Goal: Transaction & Acquisition: Register for event/course

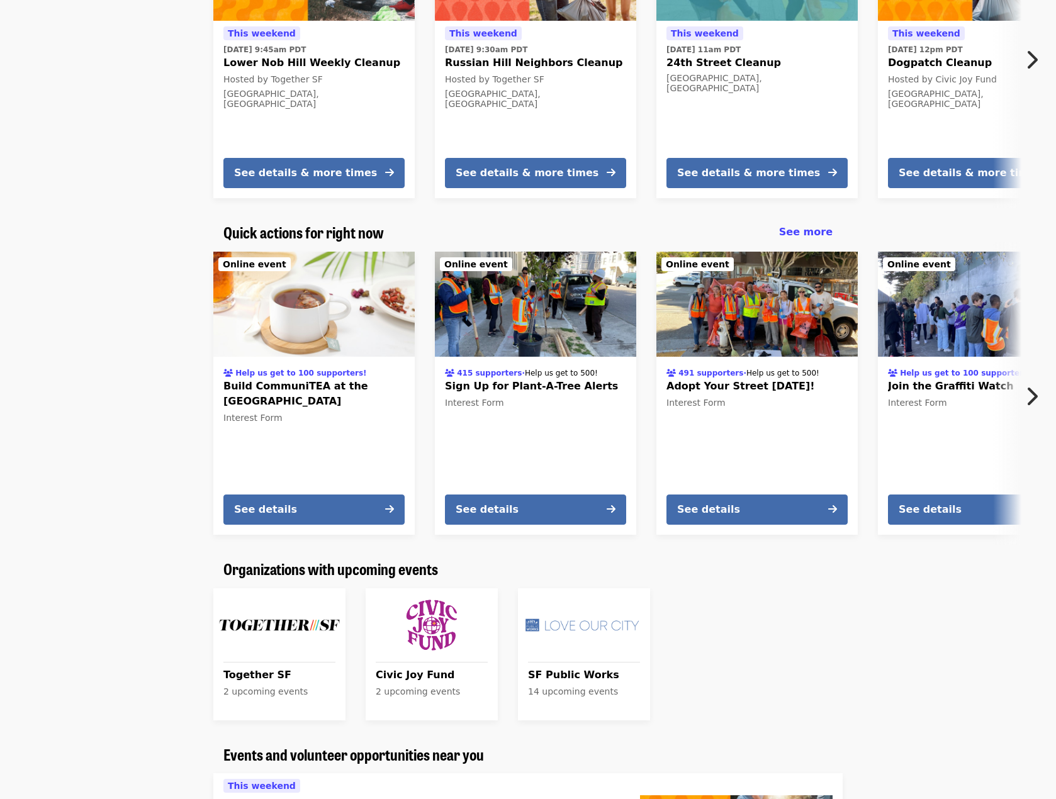
scroll to position [587, 0]
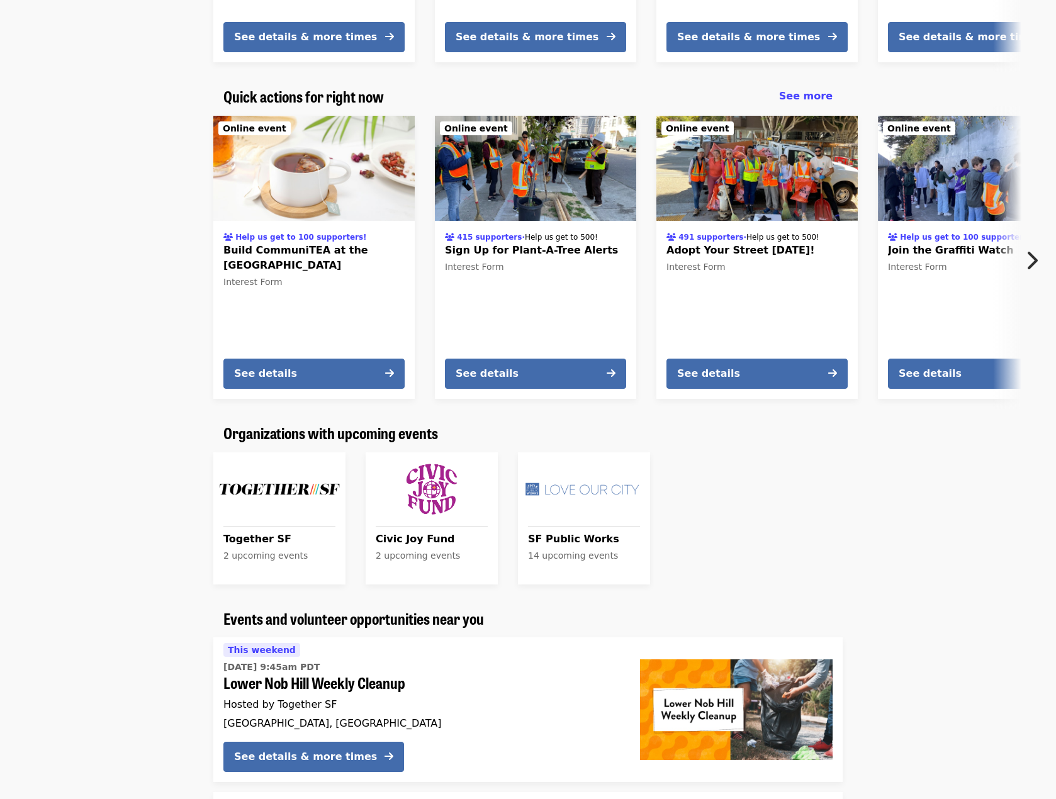
click at [587, 539] on span "SF Public Works" at bounding box center [584, 539] width 112 height 15
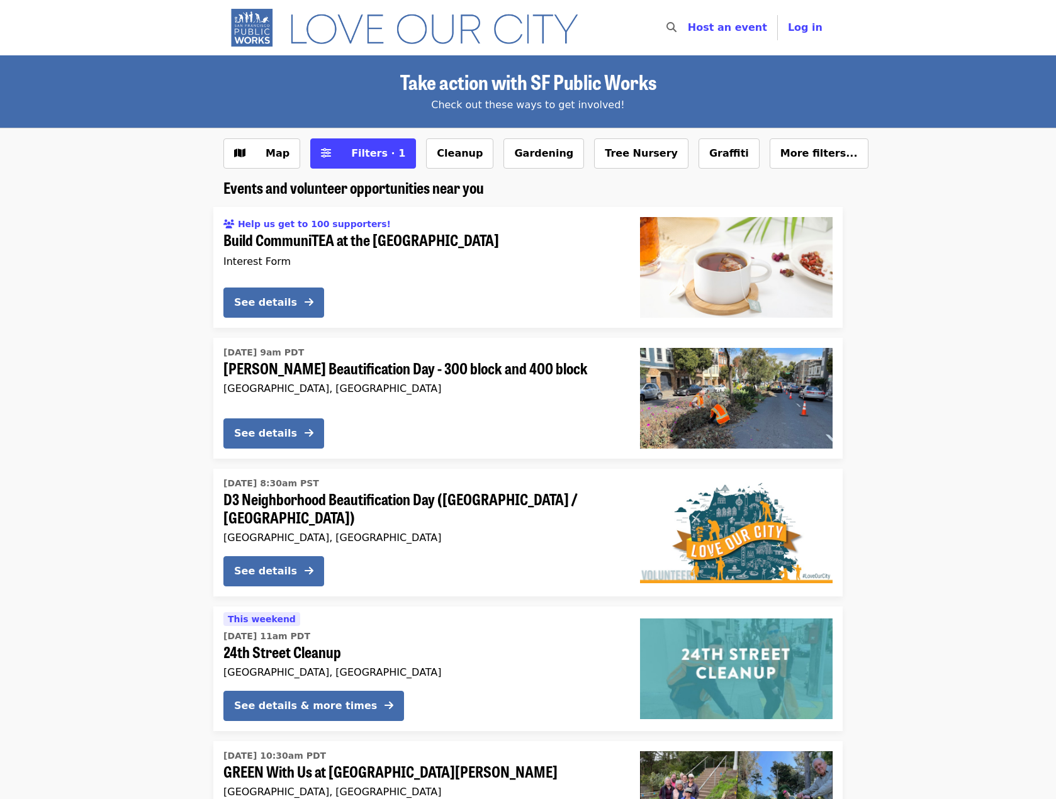
click at [245, 23] on img "Main navigation" at bounding box center [409, 28] width 373 height 40
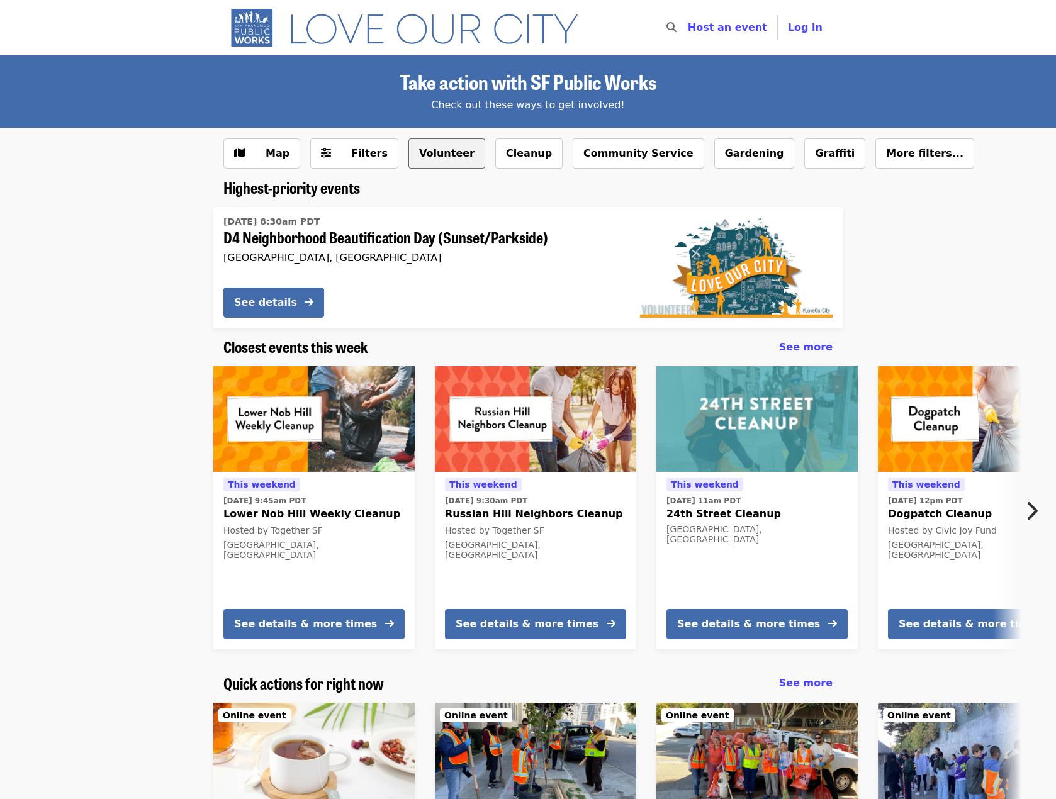
click at [429, 156] on button "Volunteer" at bounding box center [446, 153] width 77 height 30
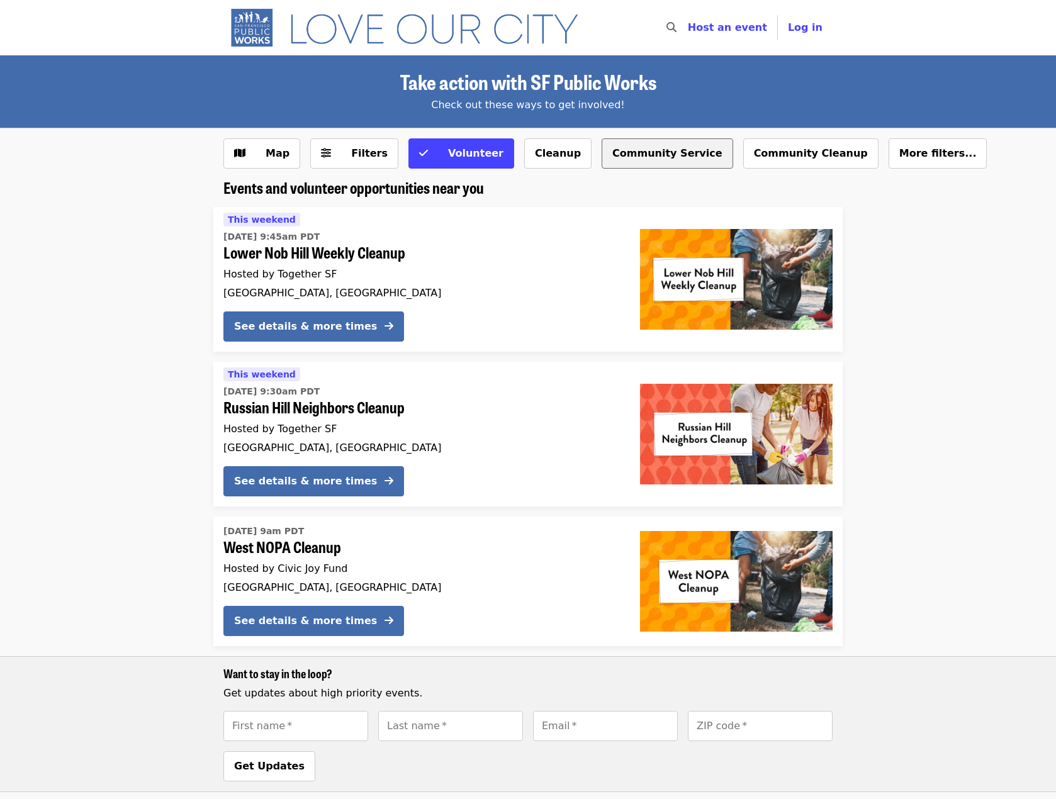
click at [612, 155] on button "Community Service" at bounding box center [668, 153] width 132 height 30
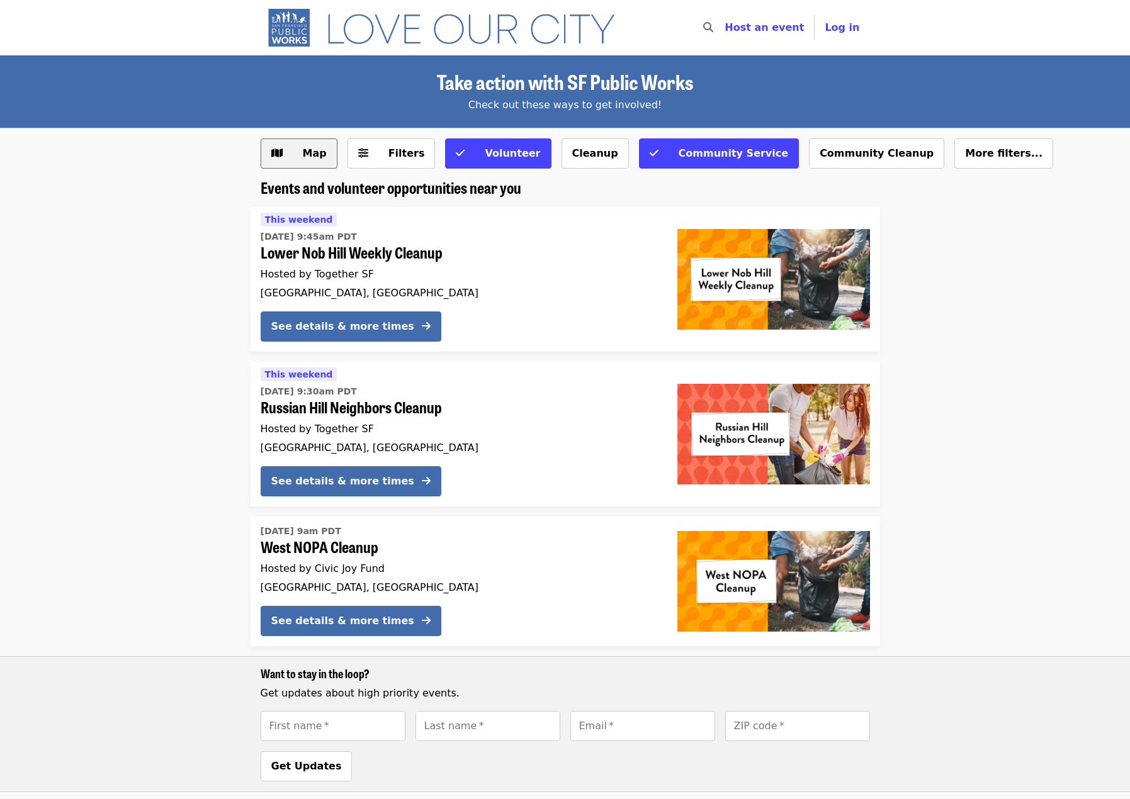
click at [300, 150] on span "Map" at bounding box center [308, 153] width 36 height 15
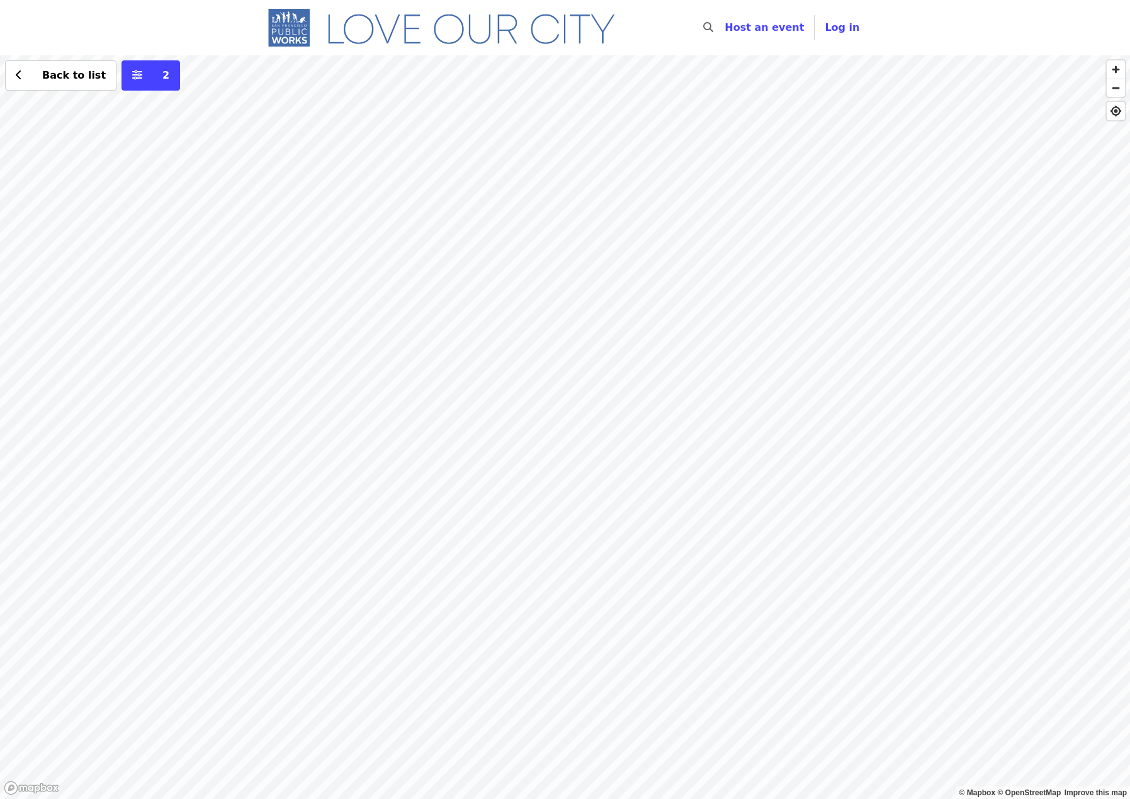
drag, startPoint x: 306, startPoint y: 502, endPoint x: 856, endPoint y: 312, distance: 581.9
click at [856, 312] on div "Back to list 2" at bounding box center [565, 427] width 1130 height 744
drag, startPoint x: 707, startPoint y: 387, endPoint x: 920, endPoint y: 223, distance: 268.7
click at [917, 227] on div "Back to list 2" at bounding box center [565, 427] width 1130 height 744
drag, startPoint x: 1009, startPoint y: 283, endPoint x: 583, endPoint y: 663, distance: 570.5
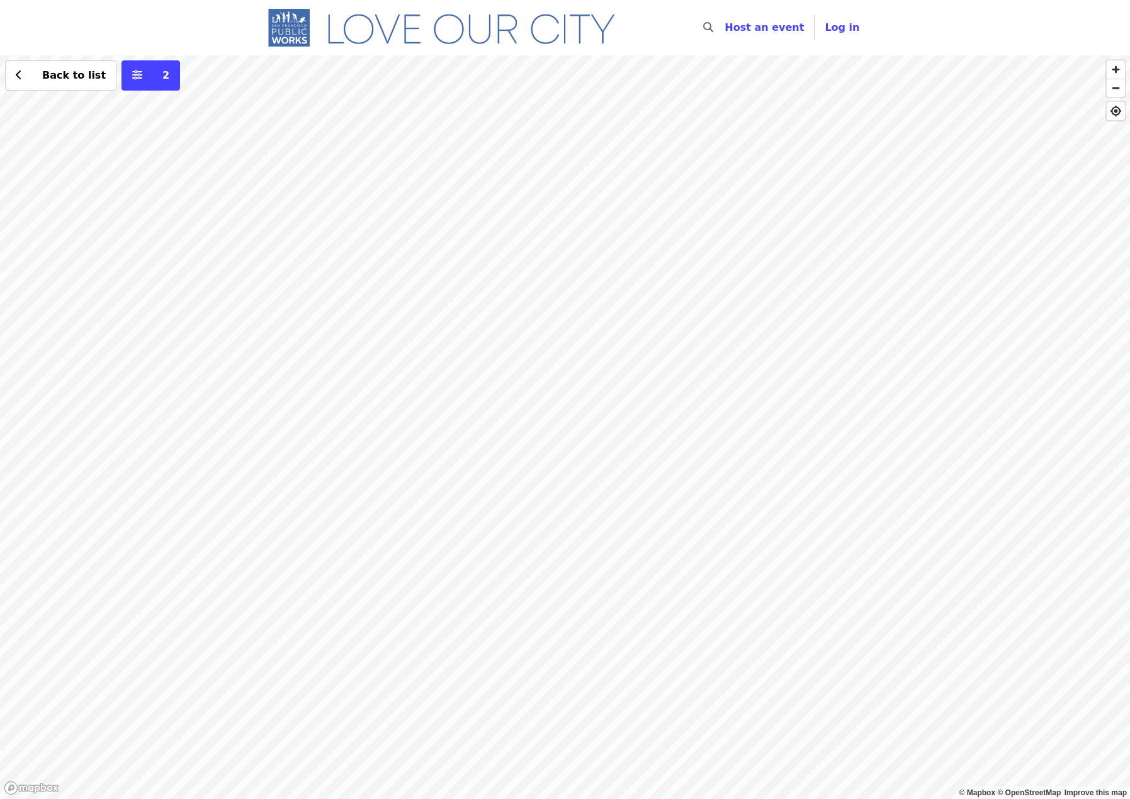
click at [582, 669] on div "Back to list 2" at bounding box center [565, 427] width 1130 height 744
drag, startPoint x: 792, startPoint y: 495, endPoint x: 510, endPoint y: 592, distance: 298.7
click at [512, 592] on div "Back to list 2" at bounding box center [565, 427] width 1130 height 744
click at [832, 240] on div "Back to list 2" at bounding box center [565, 427] width 1130 height 744
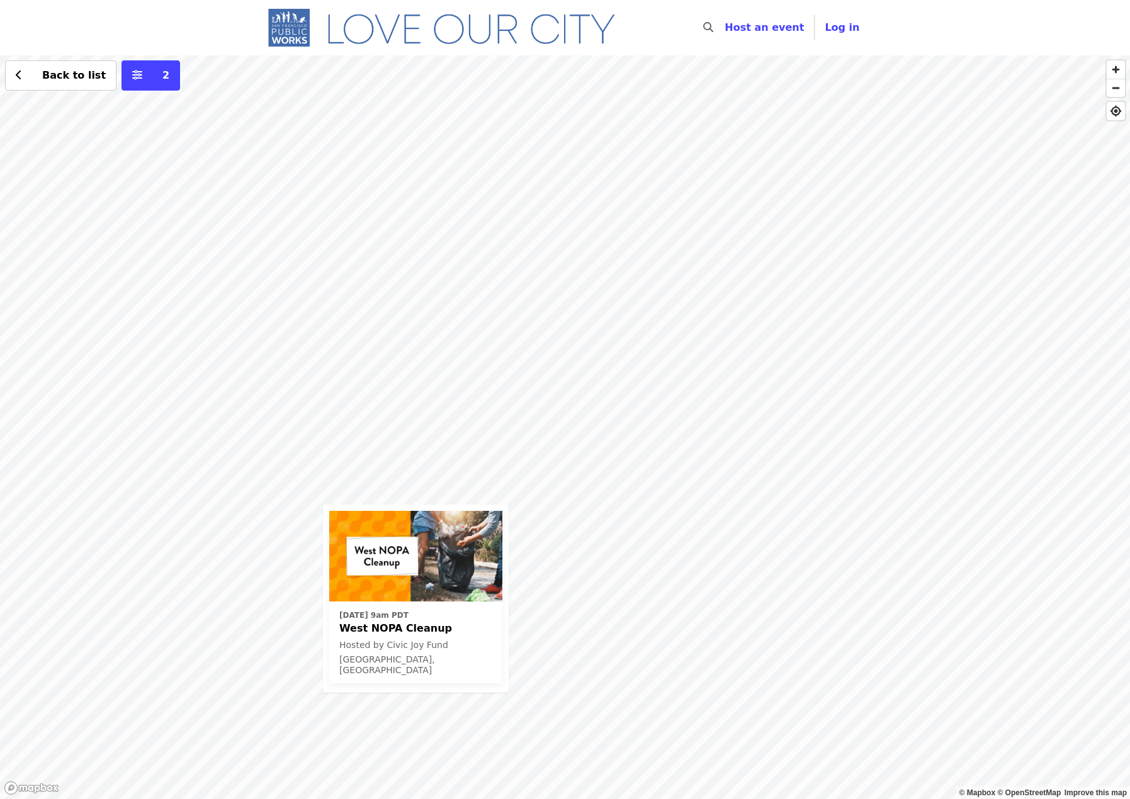
click at [449, 464] on div "[DATE] 9am PDT West NOPA Cleanup Hosted by Civic Joy Fund [GEOGRAPHIC_DATA], [G…" at bounding box center [565, 427] width 1130 height 744
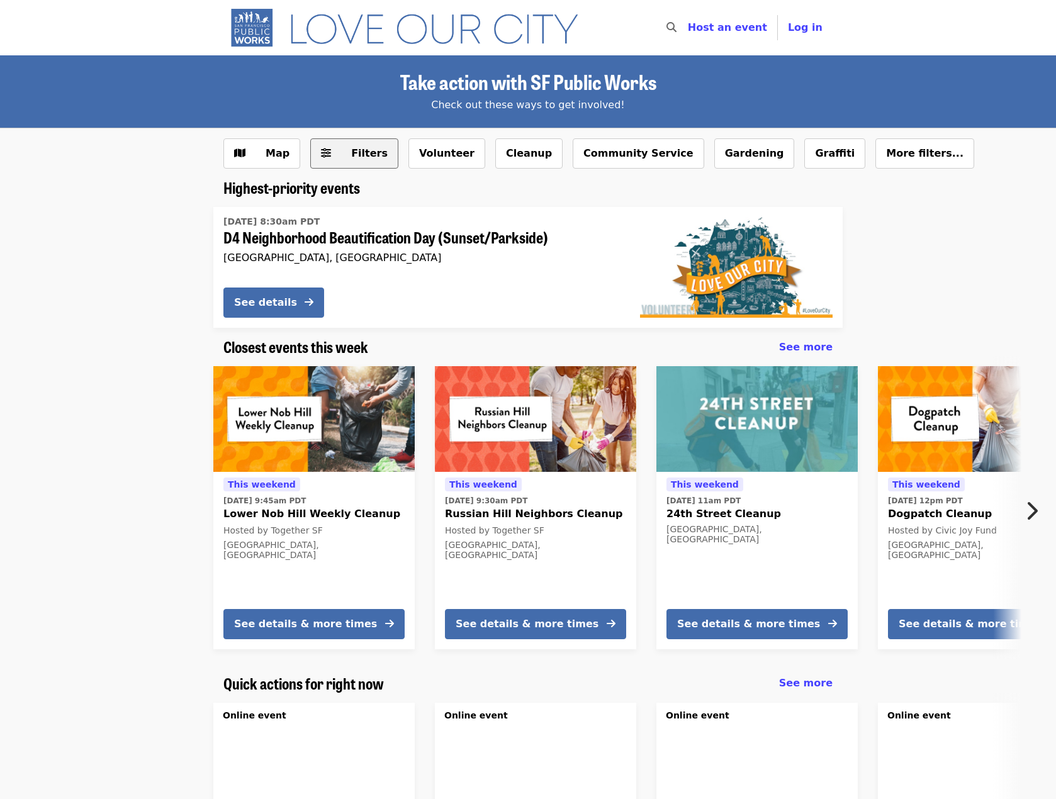
click at [359, 152] on span "Filters" at bounding box center [369, 153] width 36 height 12
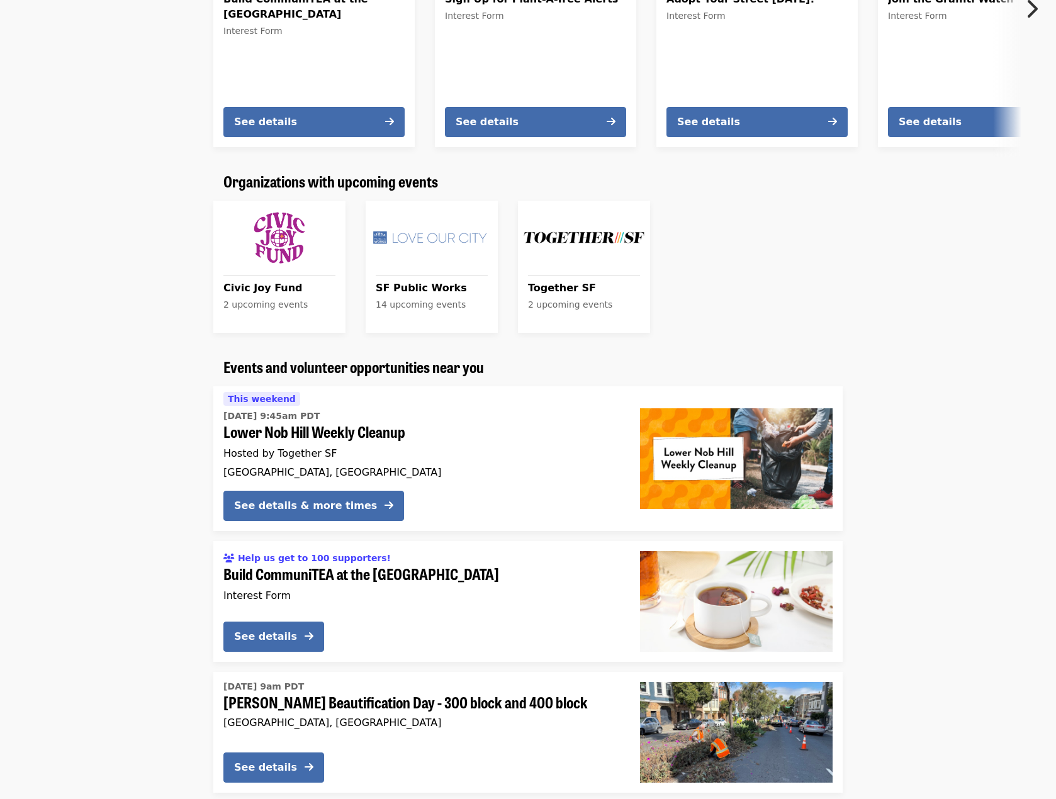
scroll to position [1427, 0]
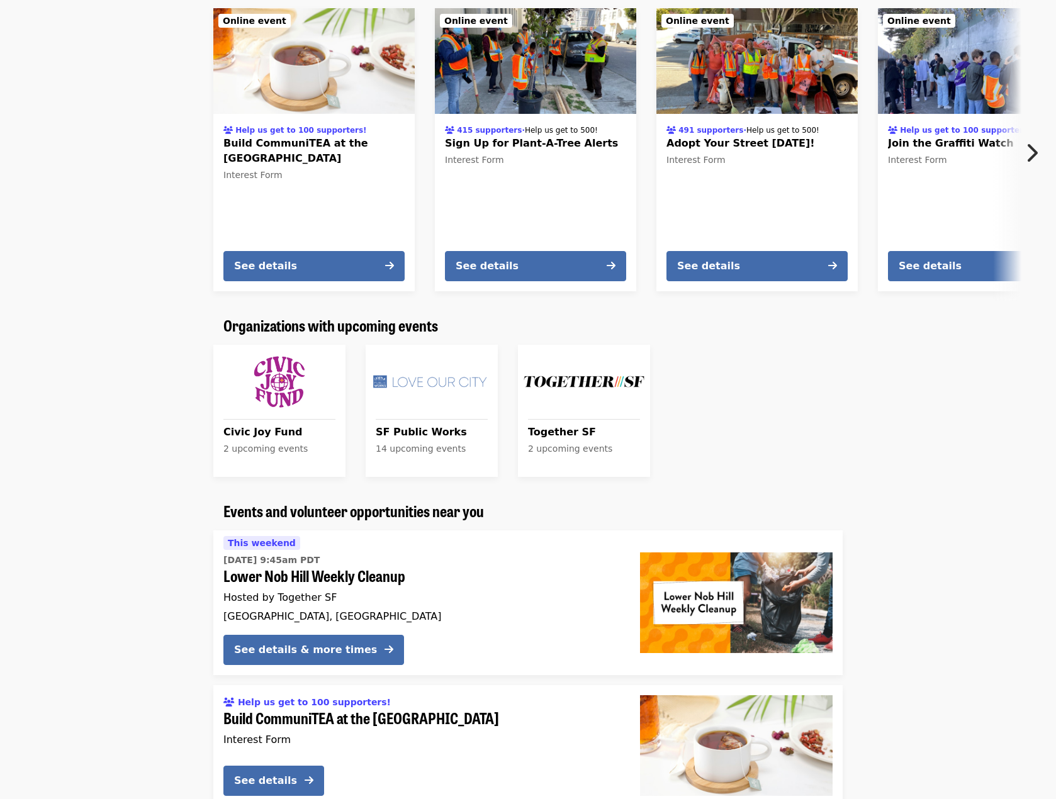
click at [430, 440] on span "SF Public Works" at bounding box center [432, 432] width 112 height 15
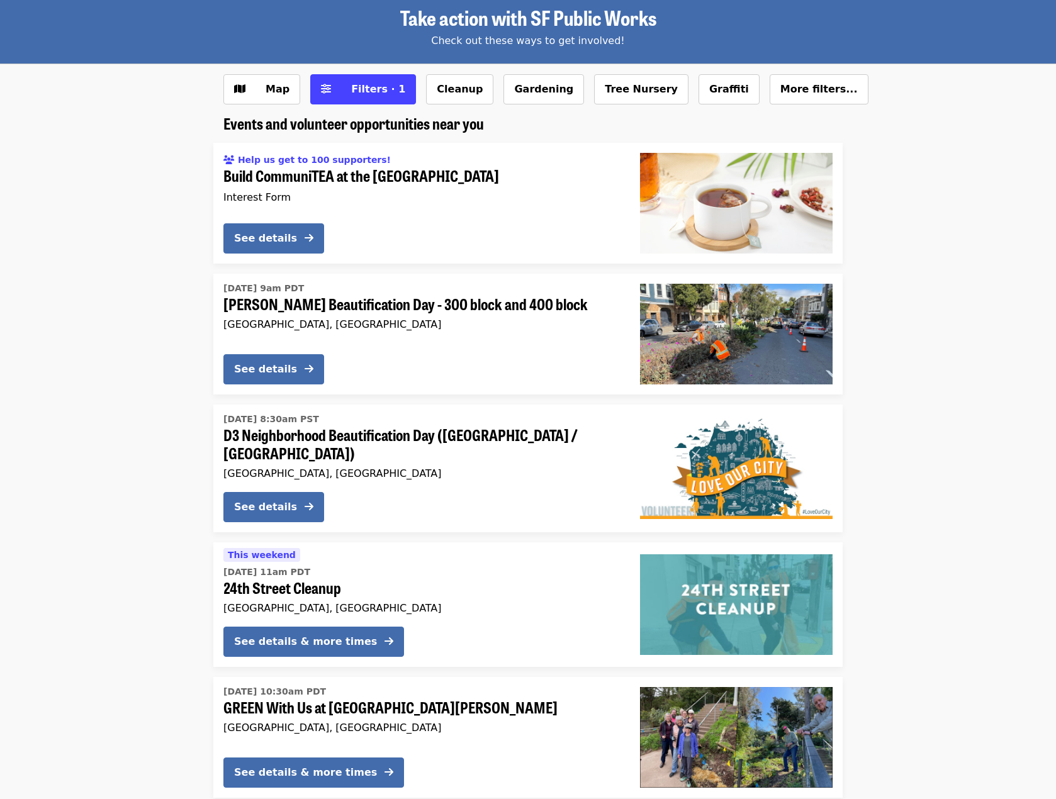
scroll to position [168, 0]
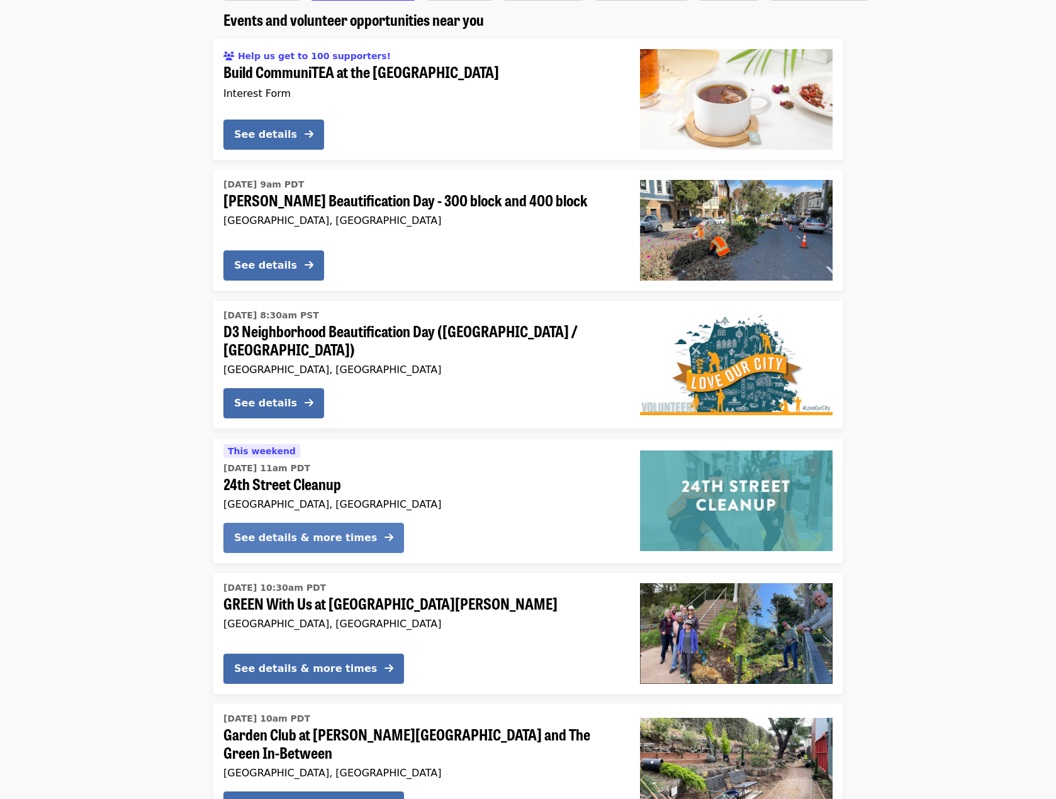
click at [280, 534] on div "See details & more times" at bounding box center [305, 538] width 143 height 15
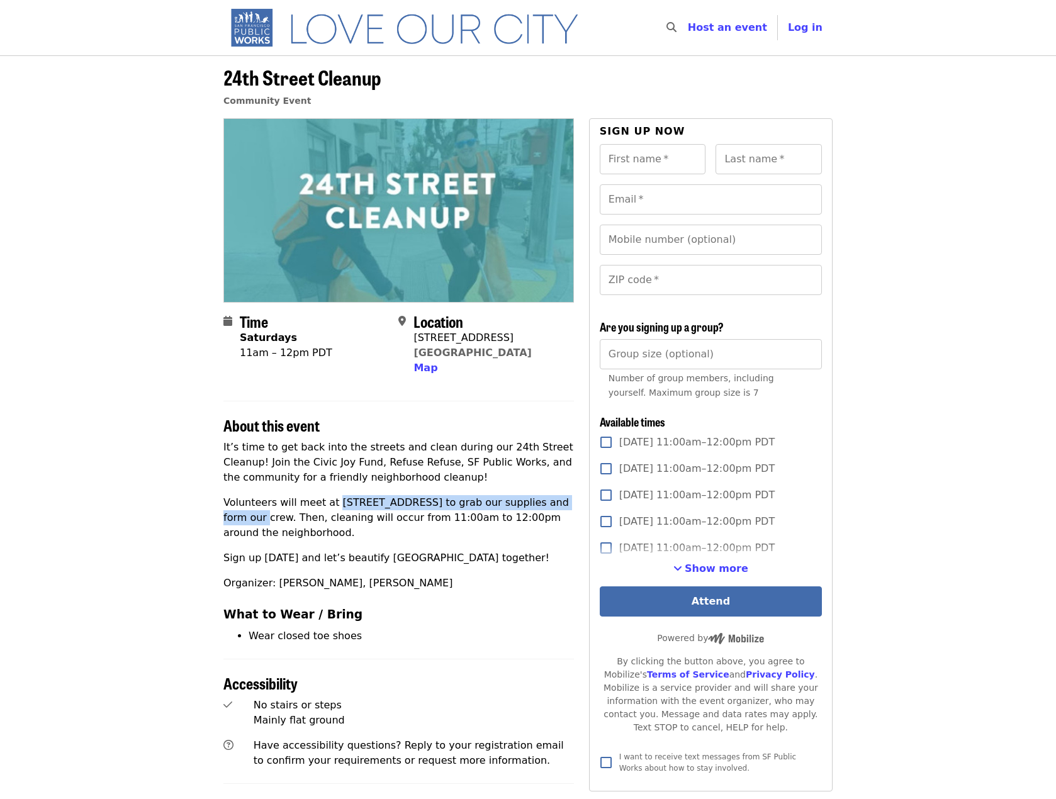
drag, startPoint x: 332, startPoint y: 504, endPoint x: 557, endPoint y: 491, distance: 225.6
click at [559, 491] on div "It’s time to get back into the streets and clean during our 24th Street Cleanup…" at bounding box center [398, 542] width 351 height 204
drag, startPoint x: 357, startPoint y: 522, endPoint x: 453, endPoint y: 515, distance: 95.9
click at [453, 515] on p "Volunteers will meet at 3150 24th St to grab our supplies and form our crew. Th…" at bounding box center [398, 517] width 351 height 45
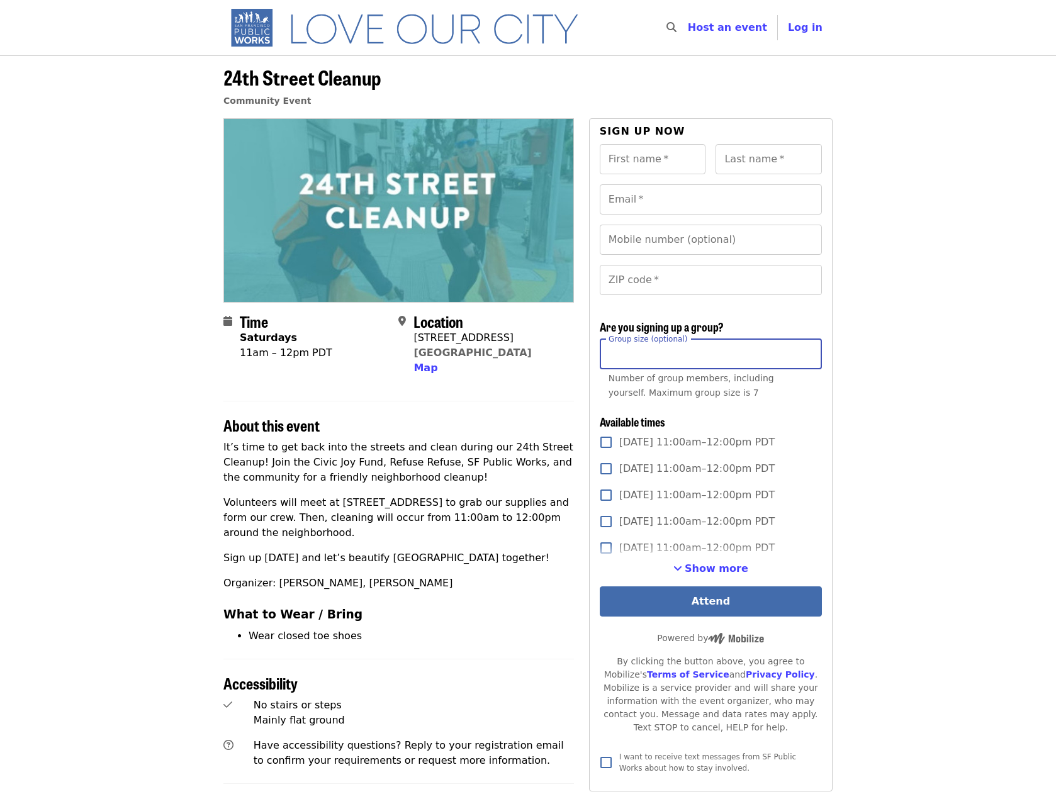
click at [751, 351] on input "Group size (optional)" at bounding box center [711, 354] width 222 height 30
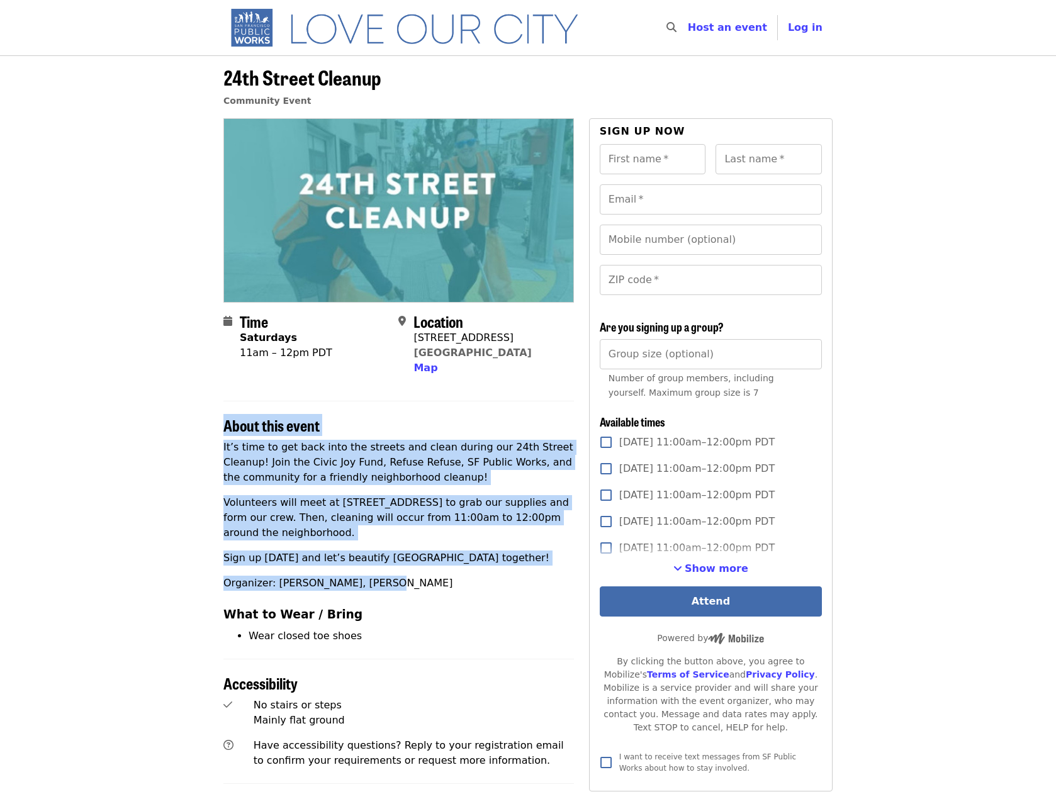
drag, startPoint x: 225, startPoint y: 425, endPoint x: 376, endPoint y: 570, distance: 209.6
click at [376, 570] on section "About this event It’s time to get back into the streets and clean during our 24…" at bounding box center [398, 522] width 351 height 243
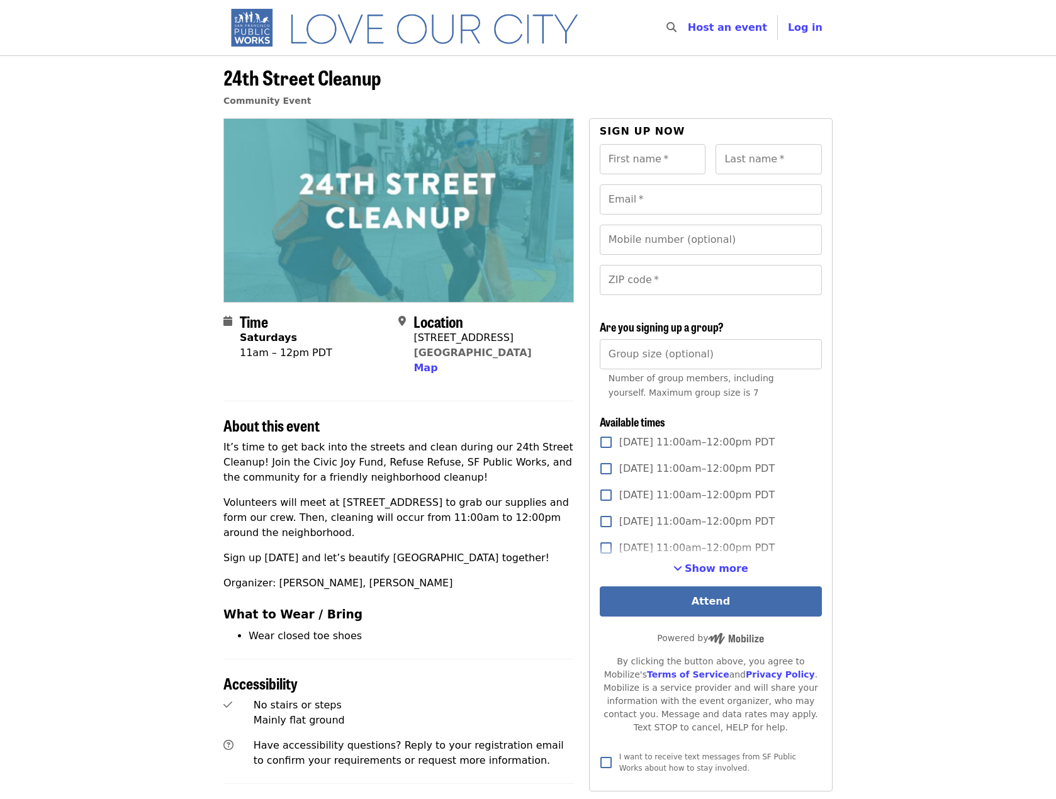
click at [411, 609] on h3 "What to Wear / Bring" at bounding box center [398, 615] width 351 height 18
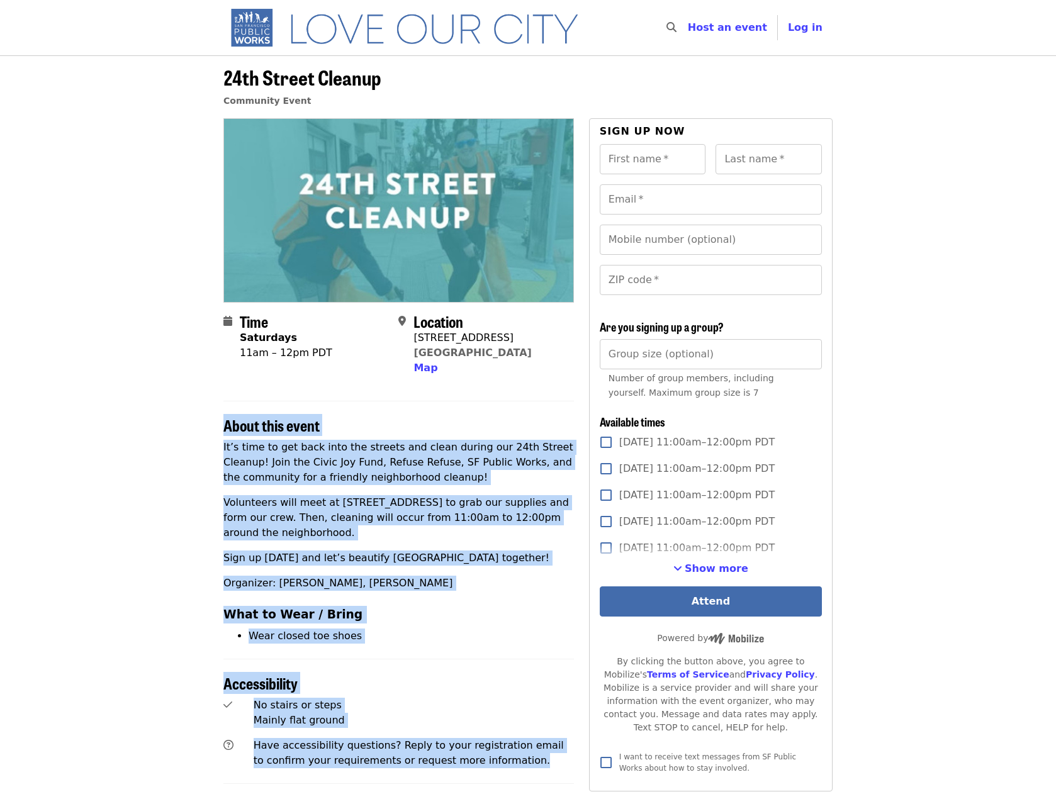
drag, startPoint x: 222, startPoint y: 427, endPoint x: 478, endPoint y: 748, distance: 410.6
click at [478, 748] on div "Time Saturdays 11am – 12pm PDT Location 3150 24th St San Francisco, CA 94110 Ma…" at bounding box center [527, 622] width 629 height 1008
click at [257, 39] on img "Main navigation" at bounding box center [409, 28] width 373 height 40
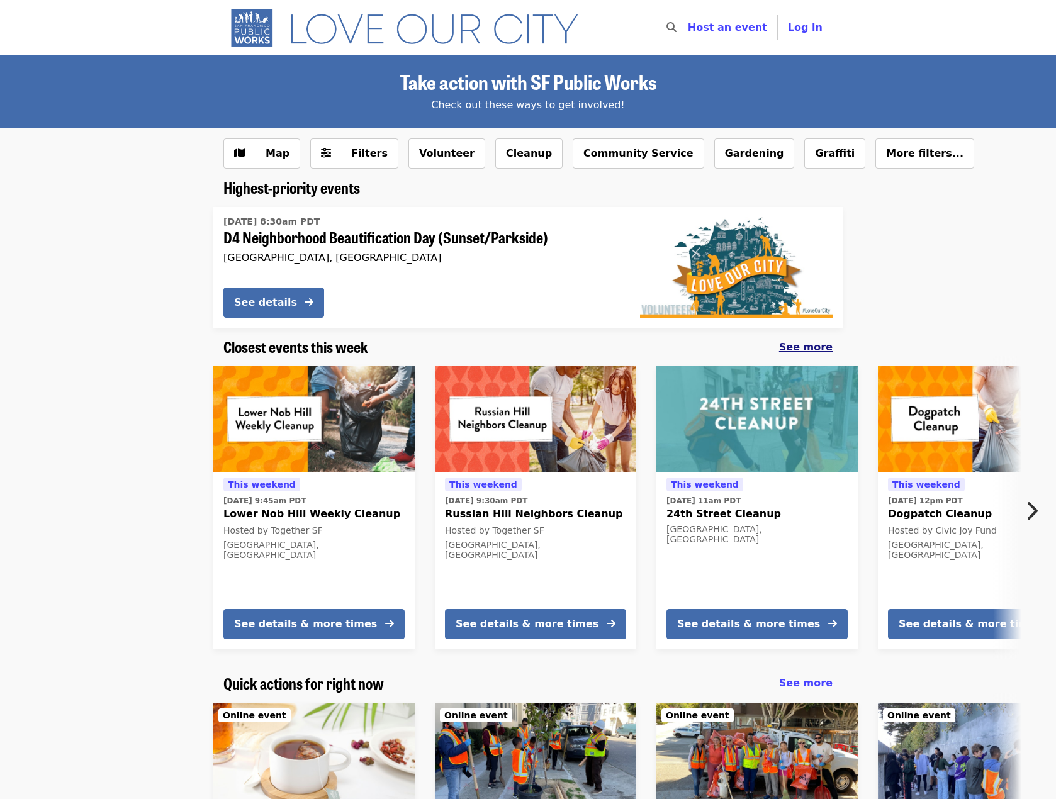
click at [811, 349] on span "See more" at bounding box center [805, 347] width 53 height 12
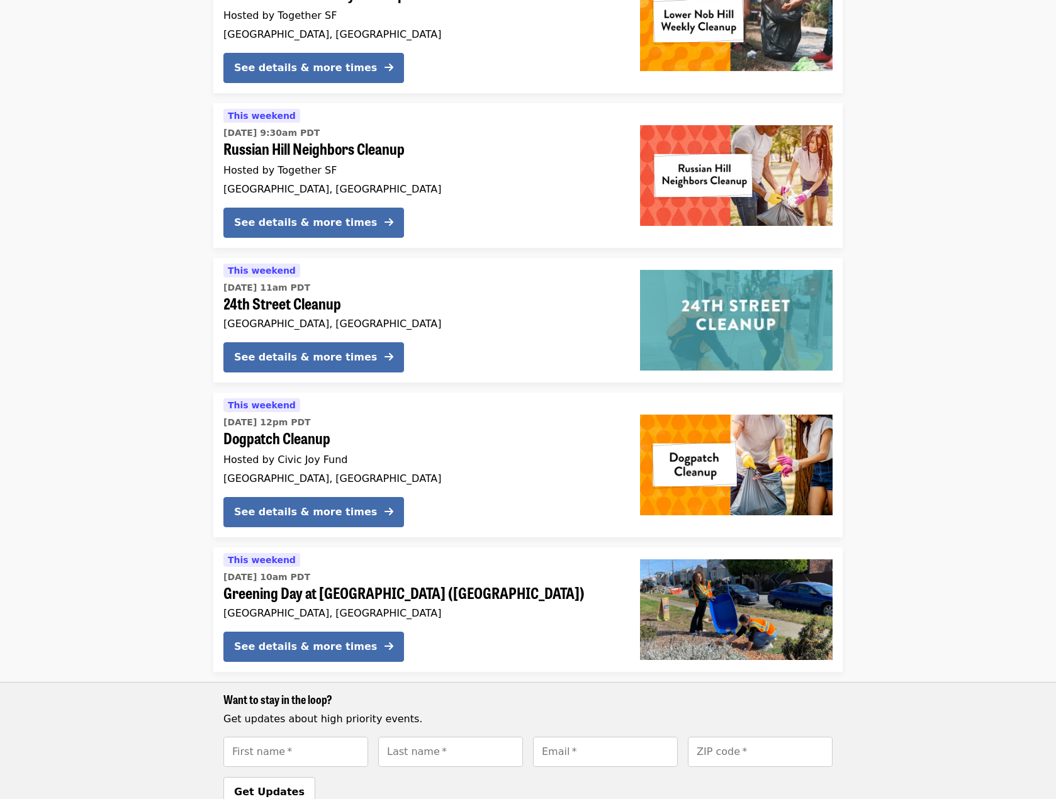
scroll to position [335, 0]
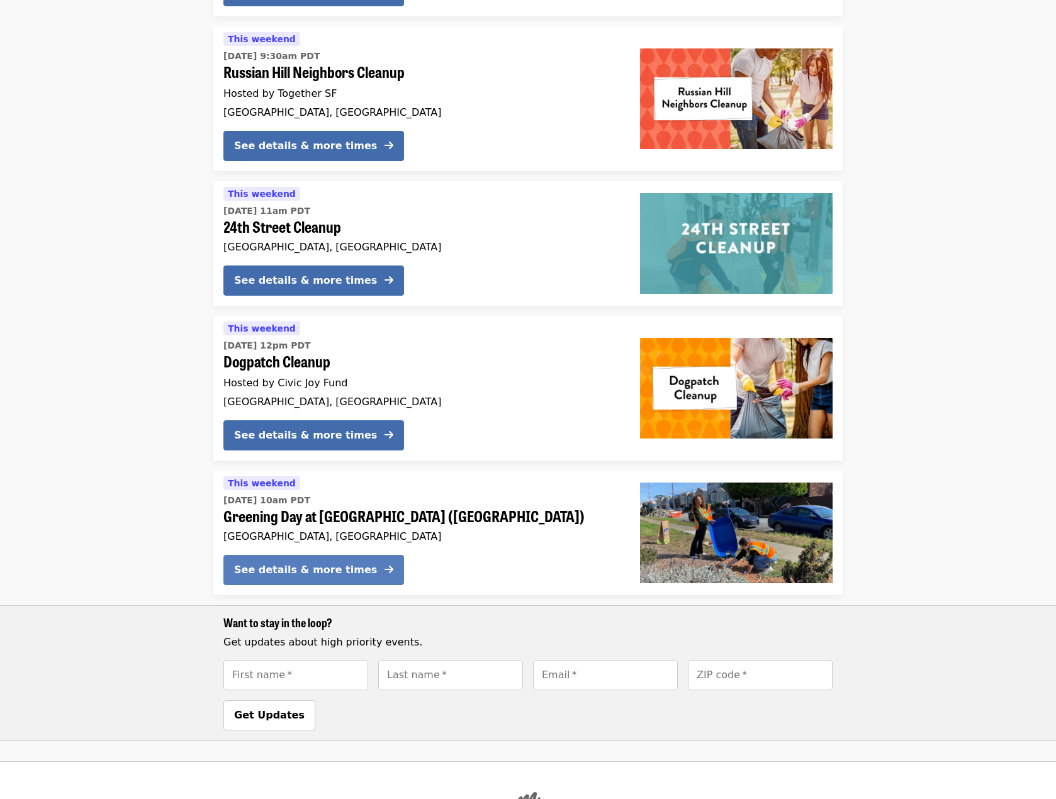
click at [296, 568] on div "See details & more times" at bounding box center [305, 570] width 143 height 15
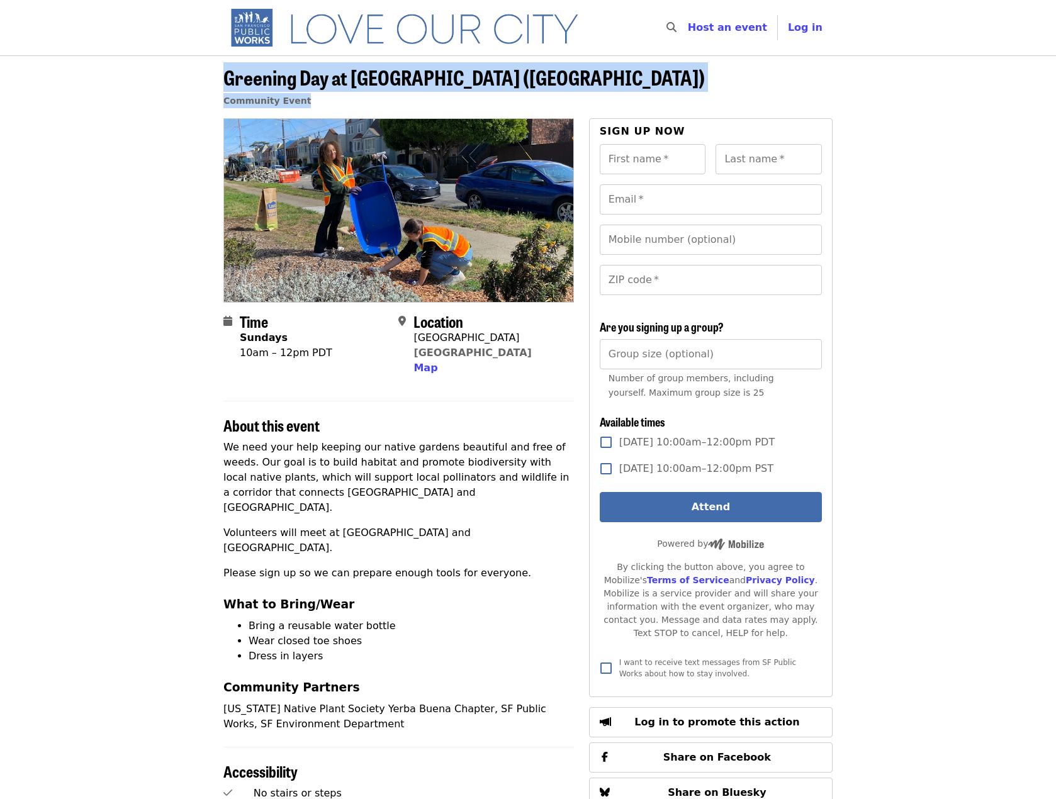
drag, startPoint x: 225, startPoint y: 78, endPoint x: 697, endPoint y: 93, distance: 472.8
click at [697, 93] on header "Greening Day at Sunset Blvd Gardens (36th Ave and Taraval) Community Event" at bounding box center [527, 92] width 609 height 52
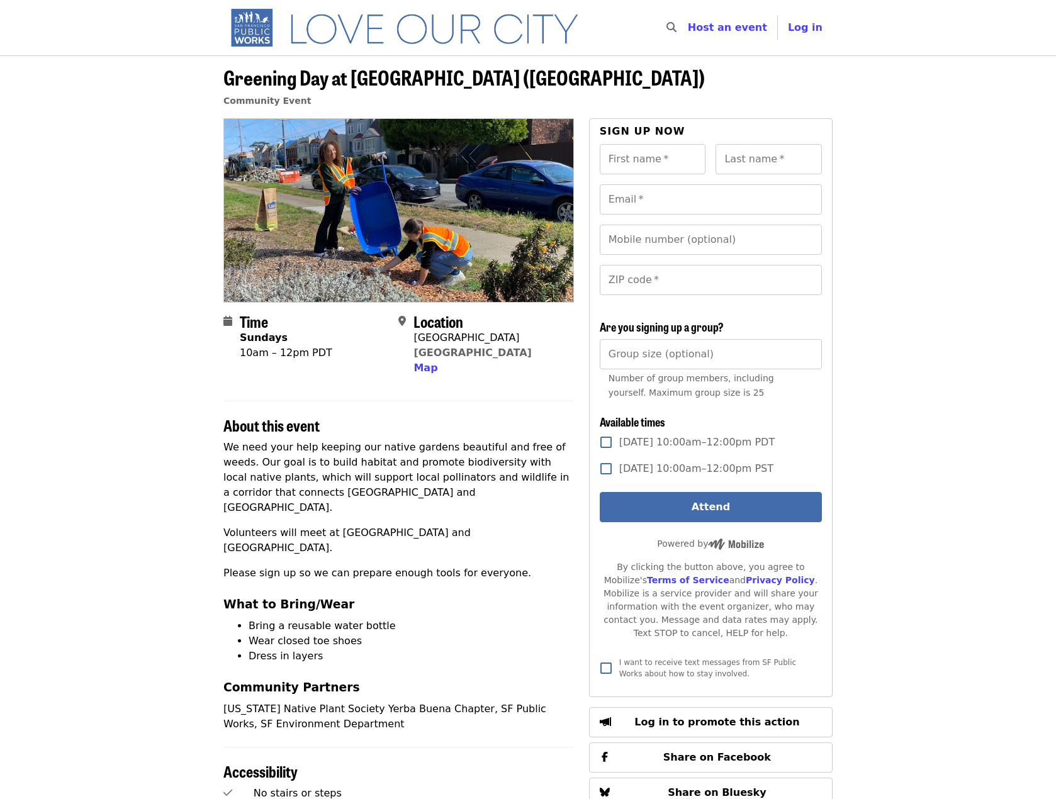
click at [454, 566] on p "Please sign up so we can prepare enough tools for everyone." at bounding box center [398, 573] width 351 height 15
click at [112, 343] on article "Greening Day at Sunset Blvd Gardens (36th Ave and Taraval) Community Event Time…" at bounding box center [528, 634] width 1056 height 1159
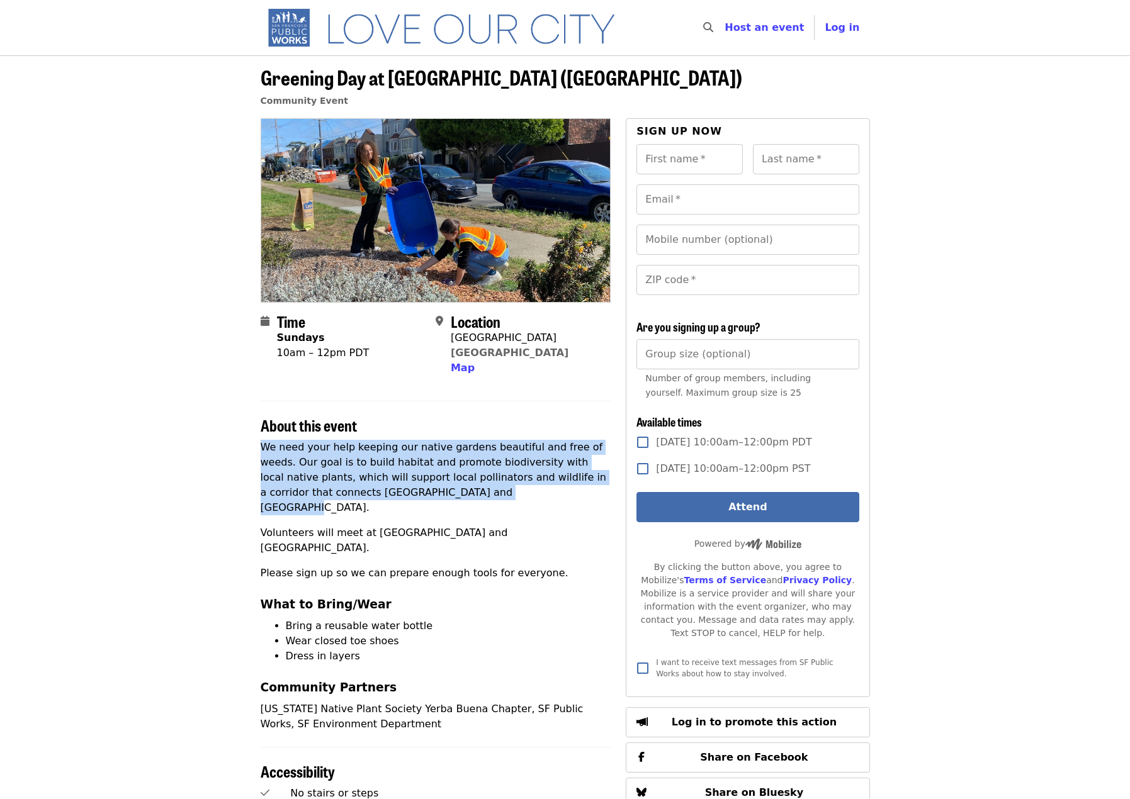
drag, startPoint x: 254, startPoint y: 452, endPoint x: 393, endPoint y: 499, distance: 146.7
click at [393, 499] on div "Time Sundays 10am – 12pm PDT Location 36th Avenue & Taraval Street San Francisc…" at bounding box center [564, 666] width 629 height 1096
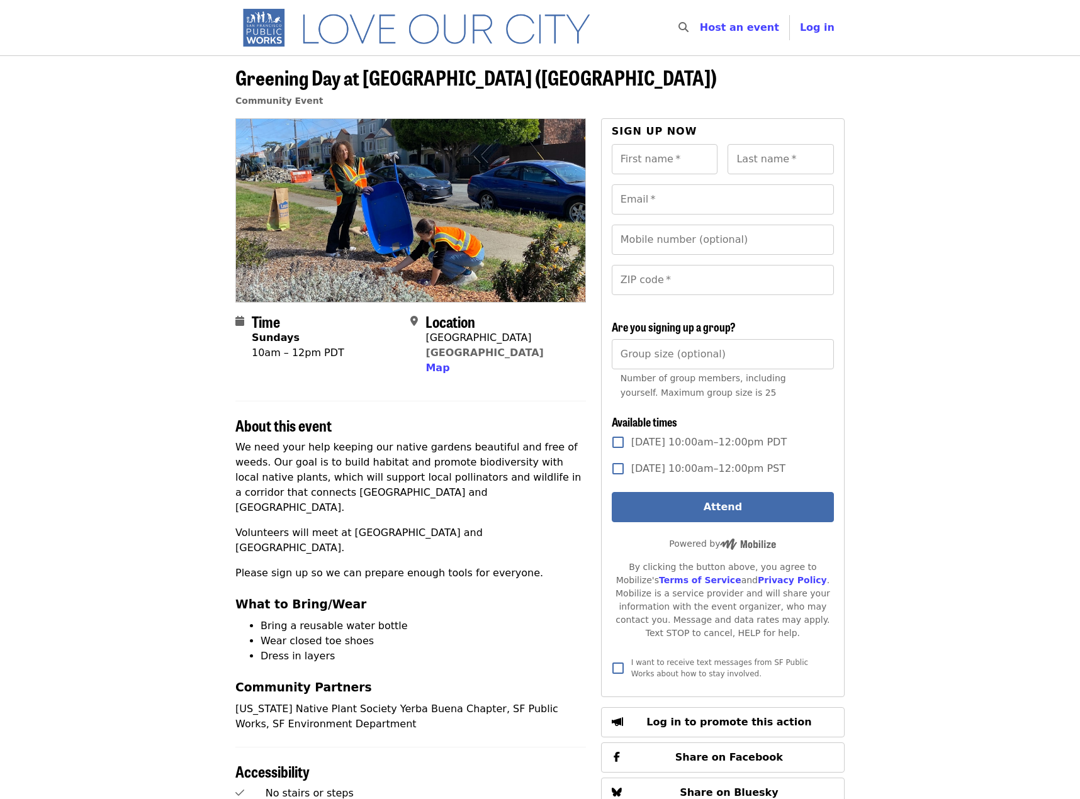
click at [59, 428] on article "Greening Day at Sunset Blvd Gardens (36th Ave and Taraval) Community Event Time…" at bounding box center [540, 634] width 1080 height 1159
drag, startPoint x: 203, startPoint y: 2, endPoint x: 1041, endPoint y: 78, distance: 842.3
click at [1043, 81] on header "Greening Day at Sunset Blvd Gardens (36th Ave and Taraval) Community Event" at bounding box center [540, 86] width 1080 height 63
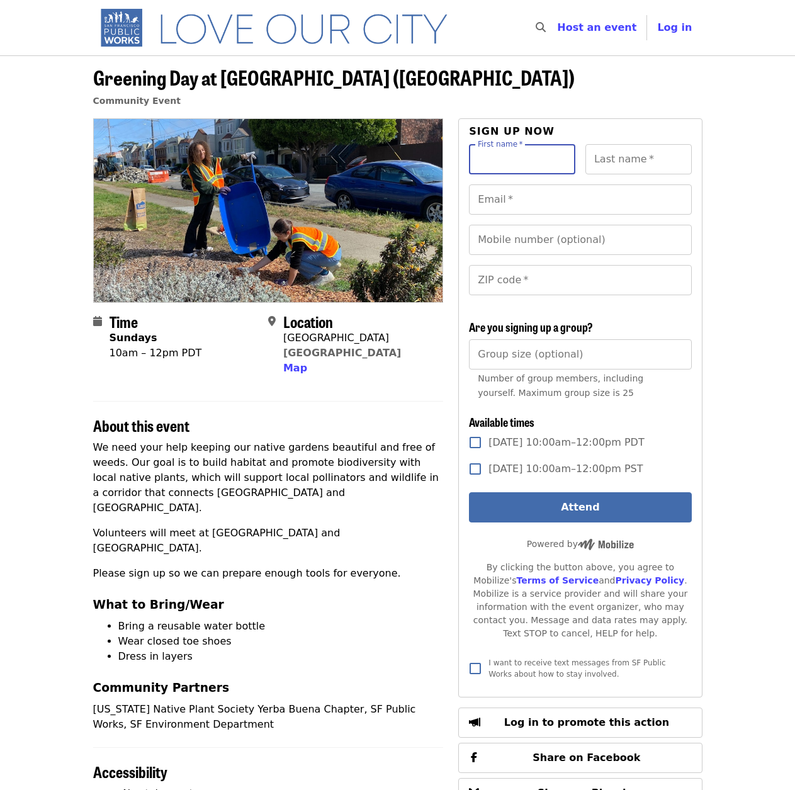
click at [514, 162] on input "First name   *" at bounding box center [522, 159] width 106 height 30
type input "******"
click at [624, 164] on input "Last name   *" at bounding box center [638, 159] width 106 height 30
type input "*******"
click at [555, 201] on input "Email   *" at bounding box center [580, 199] width 222 height 30
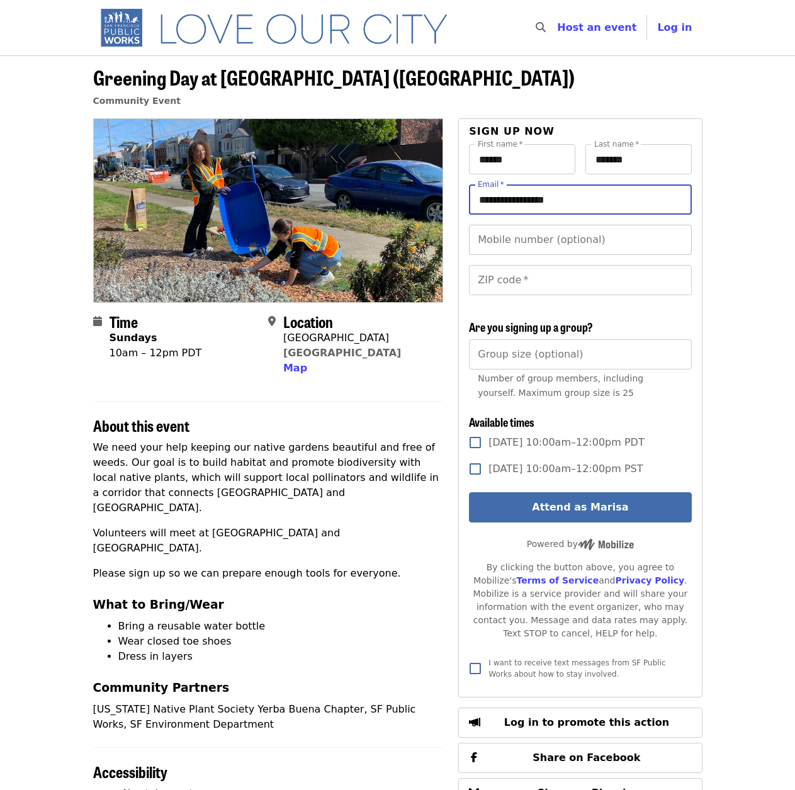
type input "**********"
click at [558, 240] on input "Mobile number (optional)" at bounding box center [580, 240] width 222 height 30
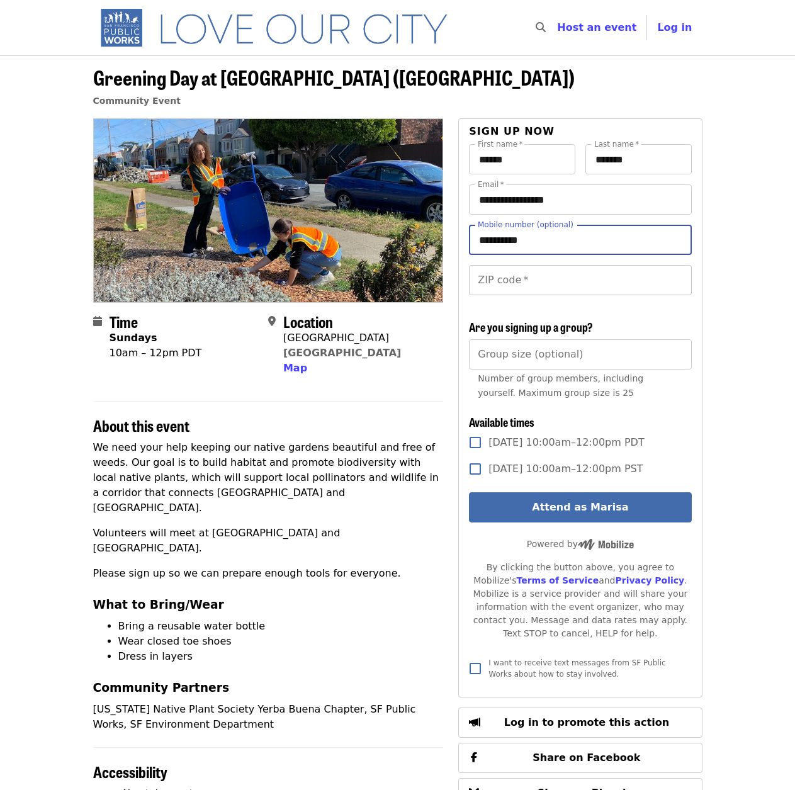
type input "**********"
click at [553, 293] on input "ZIP code   *" at bounding box center [580, 280] width 222 height 30
type input "*****"
click at [532, 356] on input "Group size (optional)" at bounding box center [580, 354] width 222 height 30
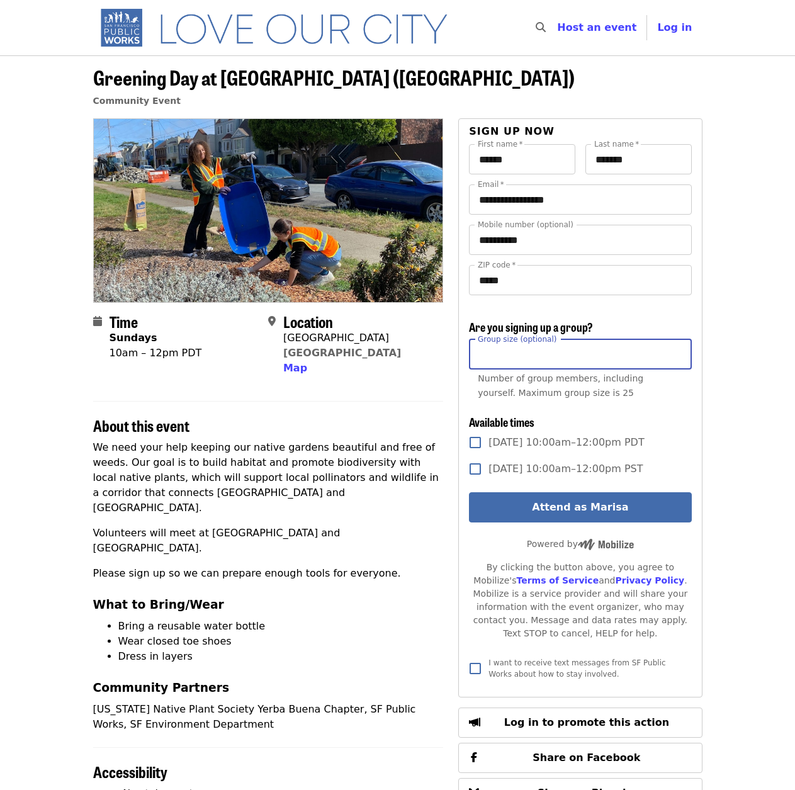
type input "*"
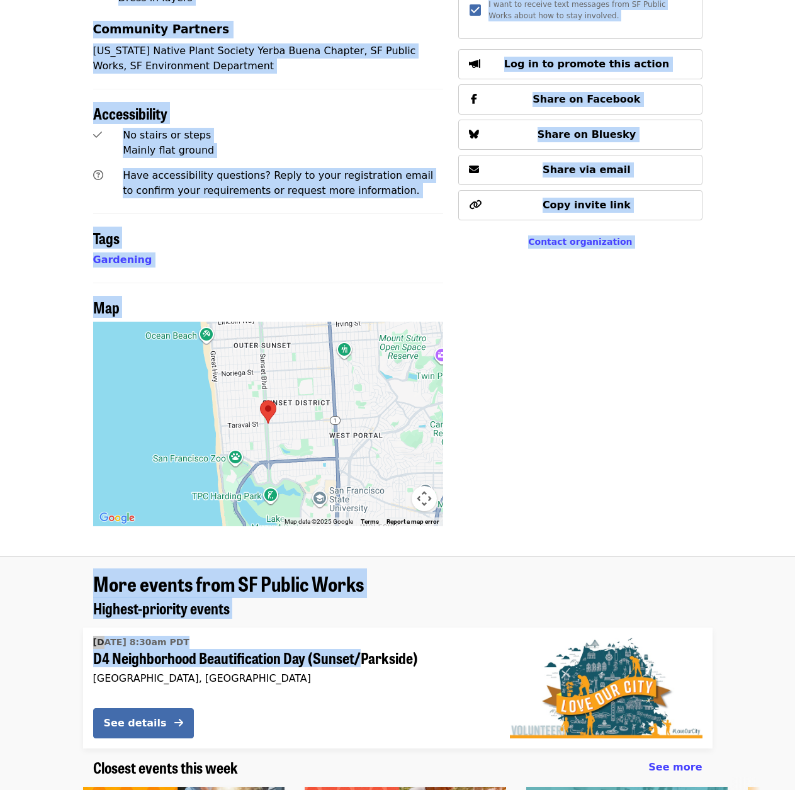
scroll to position [671, 0]
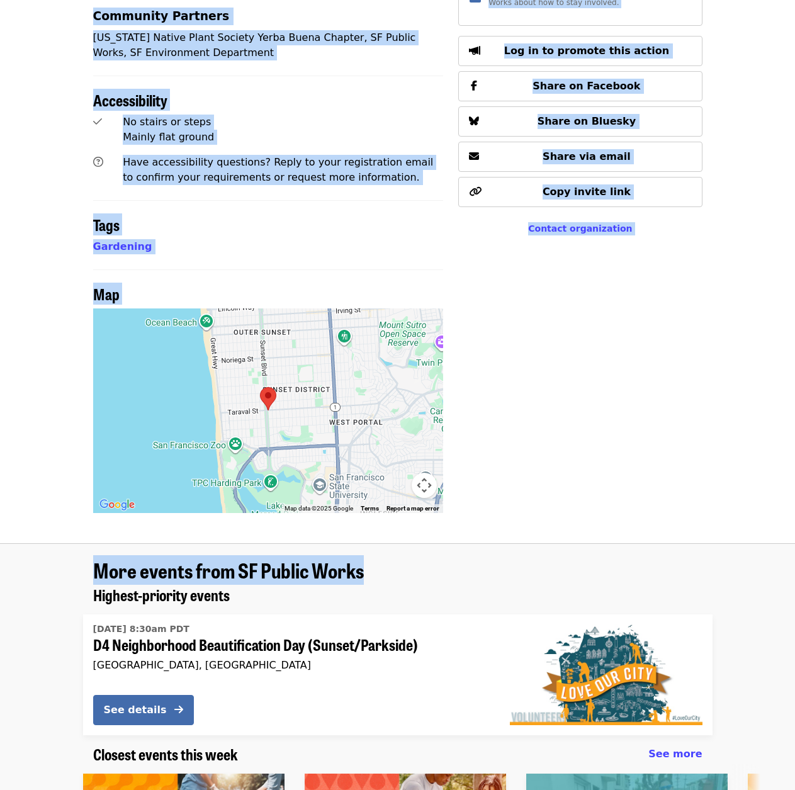
drag, startPoint x: 82, startPoint y: 25, endPoint x: 397, endPoint y: 515, distance: 582.3
click at [396, 518] on div "Skip to content ​ Host an event Host Log in Greening Day at Sunset Blvd Gardens…" at bounding box center [397, 572] width 795 height 2486
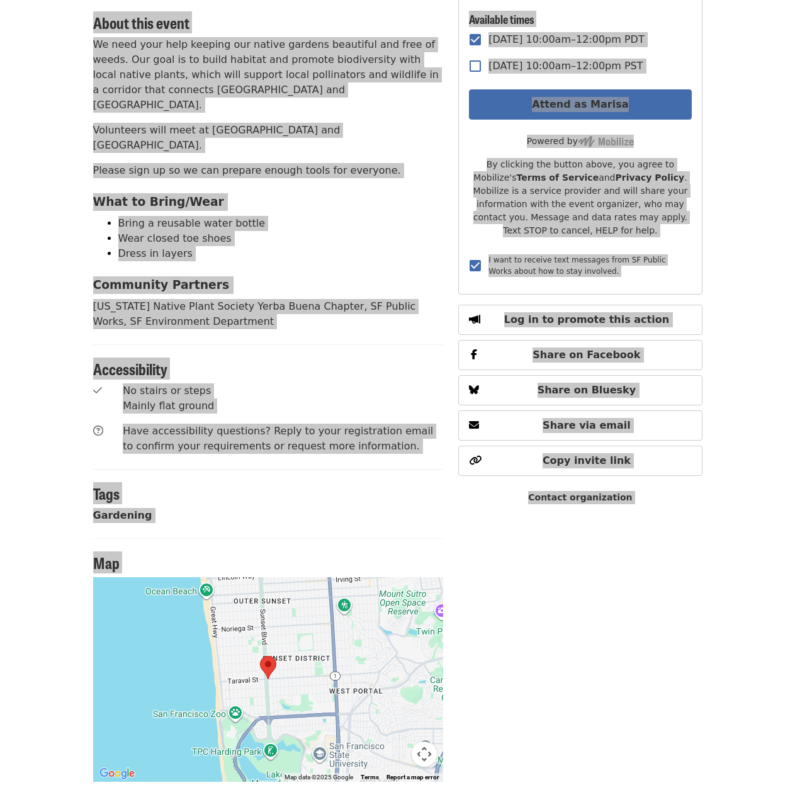
scroll to position [168, 0]
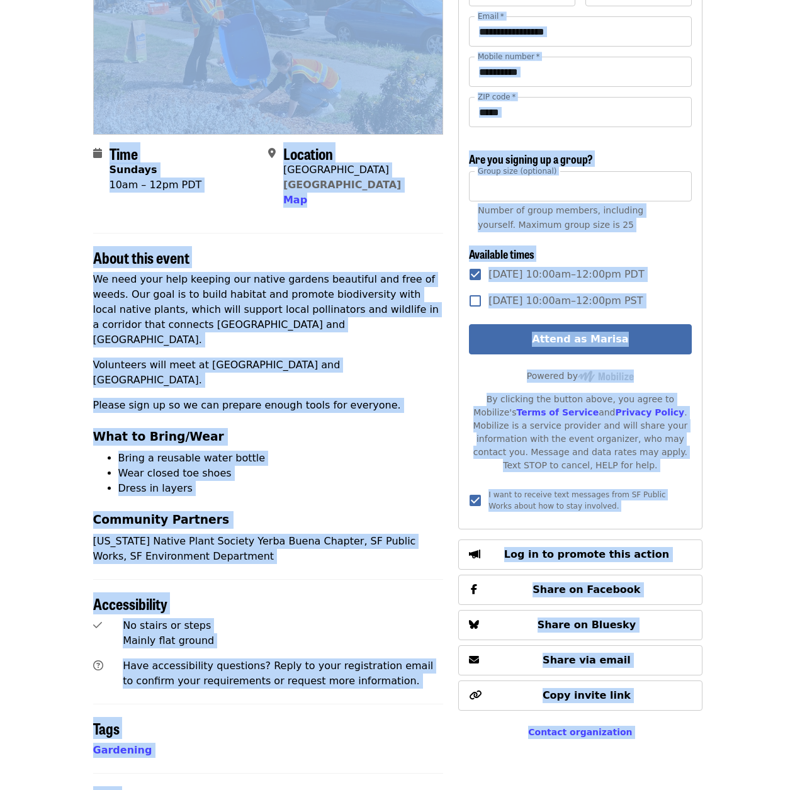
click at [308, 416] on div "We need your help keeping our native gardens beautiful and free of weeds. Our g…" at bounding box center [268, 418] width 351 height 292
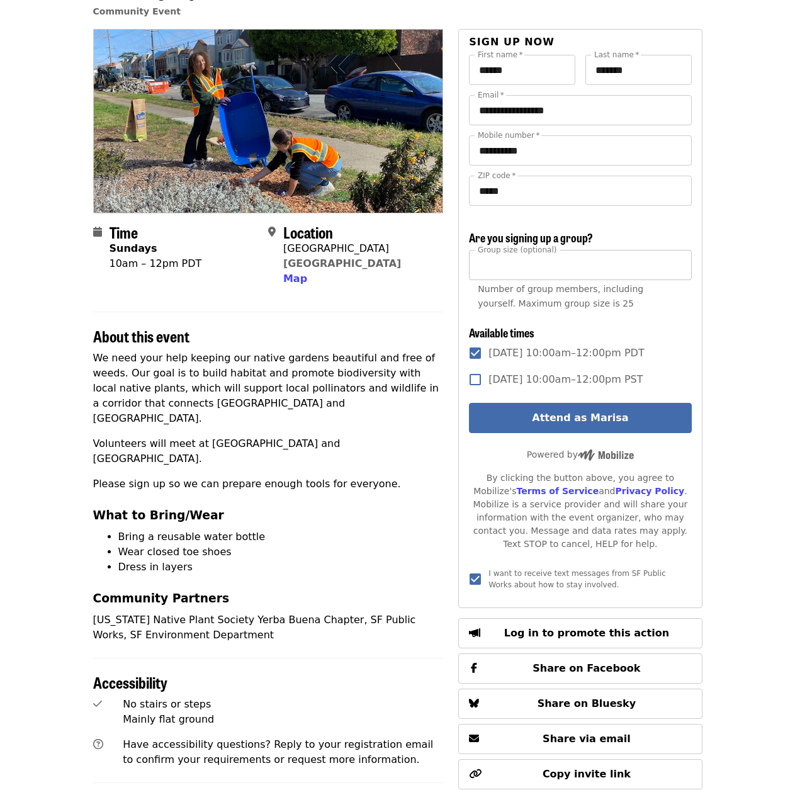
scroll to position [0, 0]
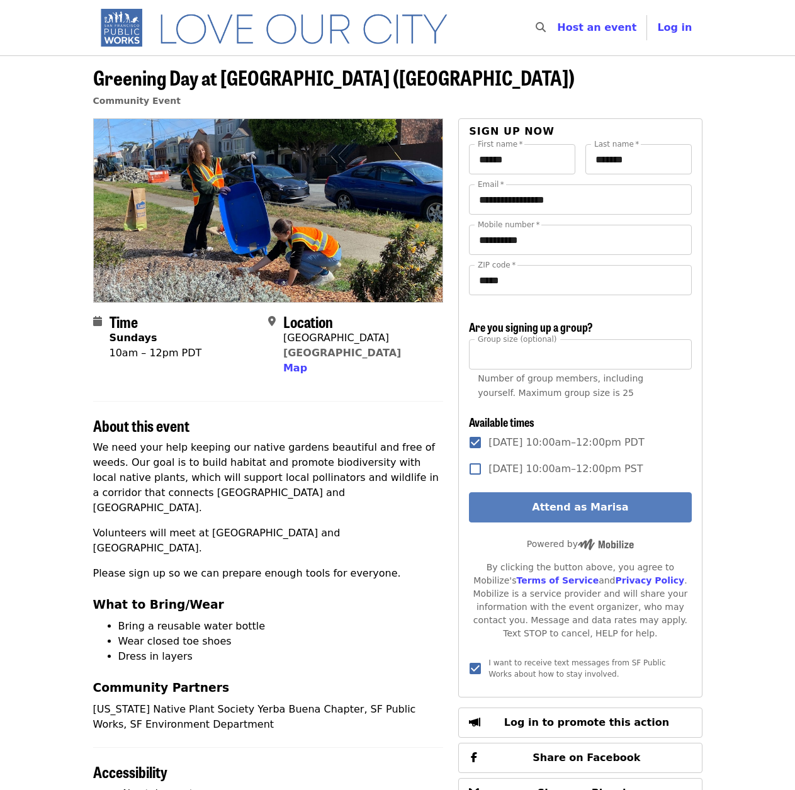
click at [595, 511] on button "Attend as Marisa" at bounding box center [580, 507] width 222 height 30
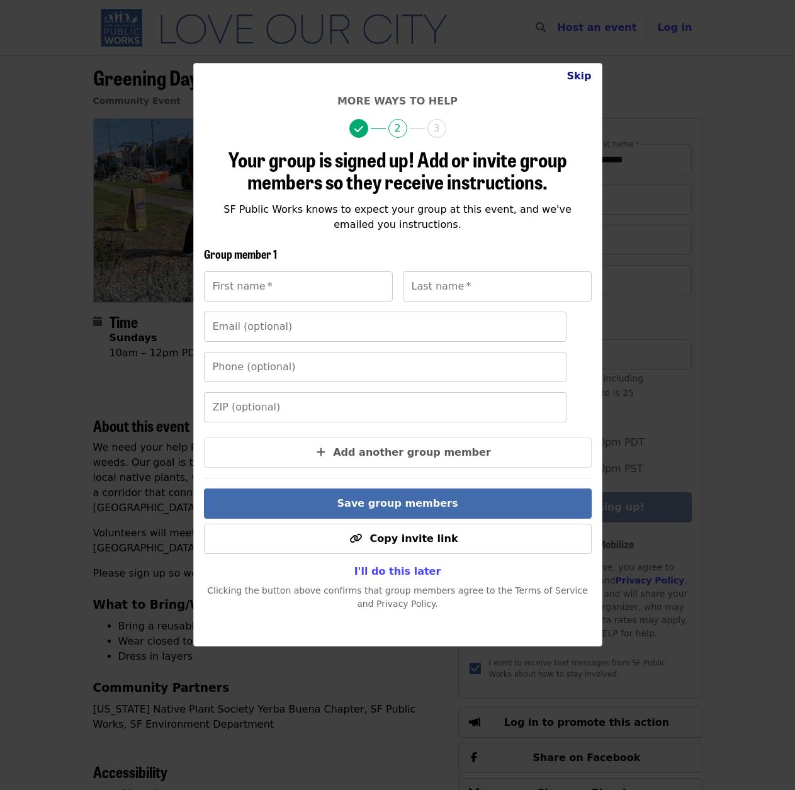
click at [576, 77] on button "Skip" at bounding box center [578, 76] width 45 height 25
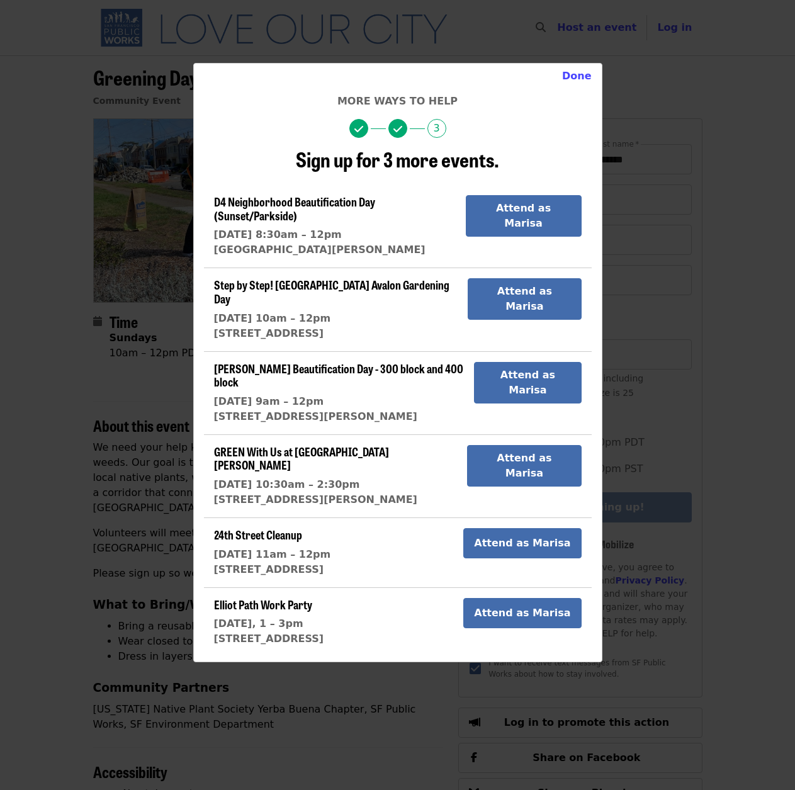
click at [347, 587] on section "Elliot Path Work Party Sun 9/28, 1 – 3pm 394 Teddy Ave Attend as Marisa" at bounding box center [398, 622] width 388 height 70
click at [756, 244] on div "Done More ways to help 3 Sign up for 3 more events. D4 Neighborhood Beautificat…" at bounding box center [397, 395] width 795 height 790
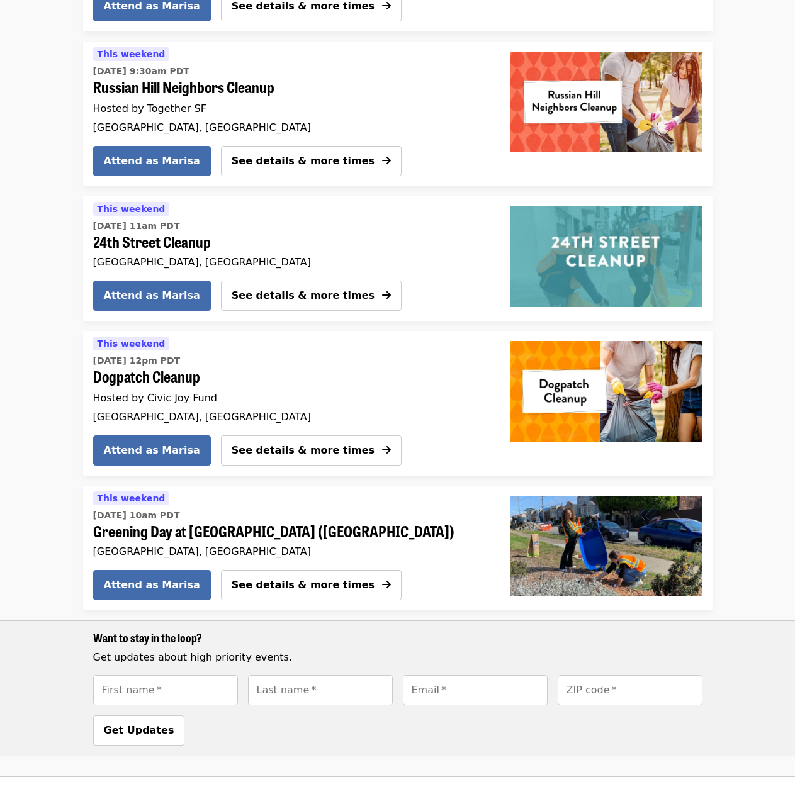
scroll to position [400, 0]
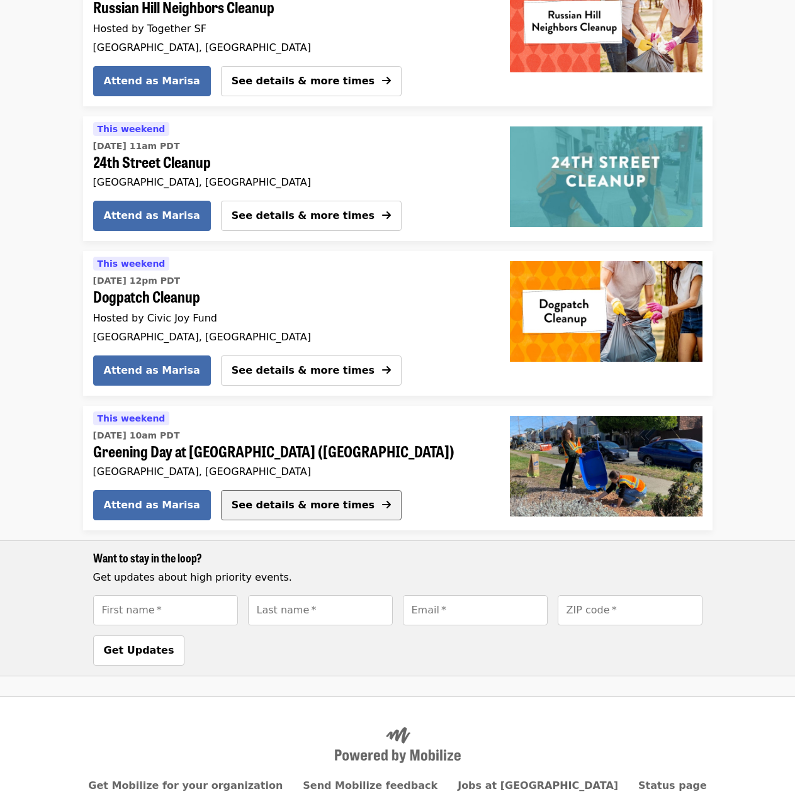
click at [316, 508] on span "See details & more times" at bounding box center [303, 505] width 143 height 12
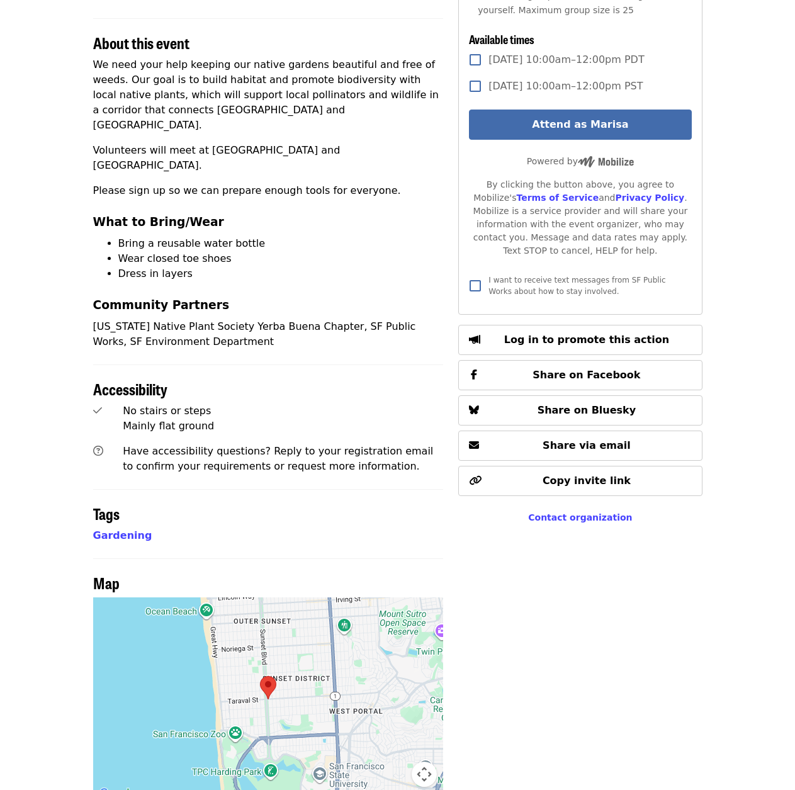
scroll to position [420, 0]
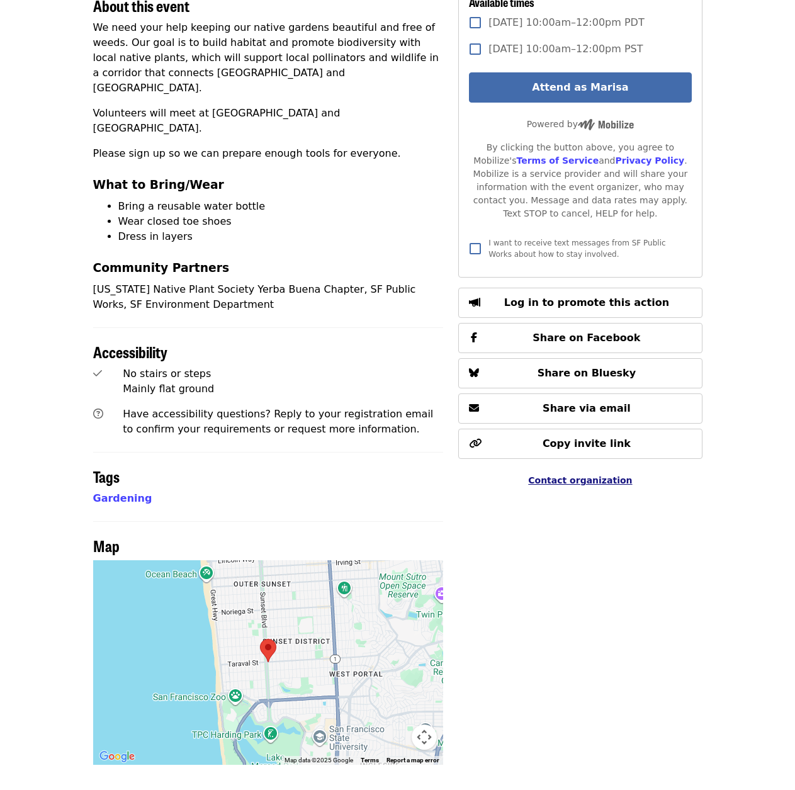
click at [578, 475] on span "Contact organization" at bounding box center [580, 480] width 104 height 10
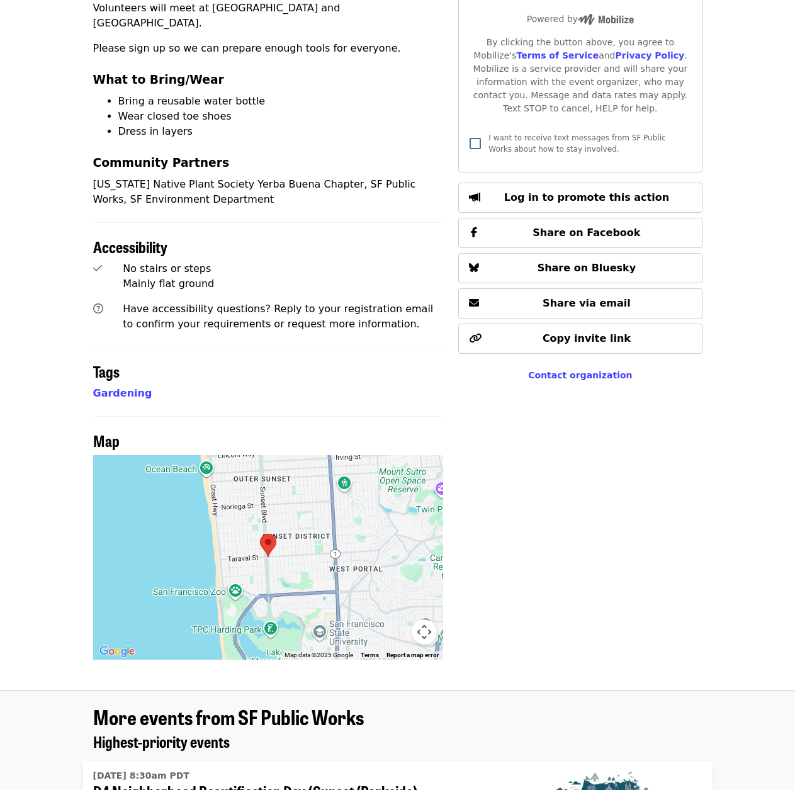
scroll to position [335, 0]
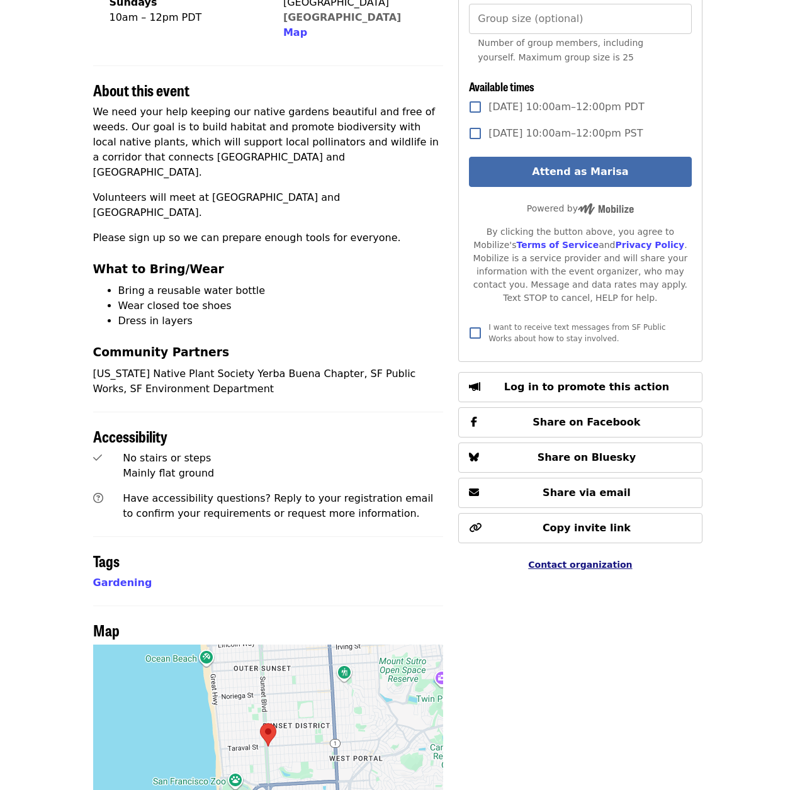
click at [562, 559] on span "Contact organization" at bounding box center [580, 564] width 104 height 10
click at [568, 559] on span "Contact organization" at bounding box center [580, 564] width 104 height 10
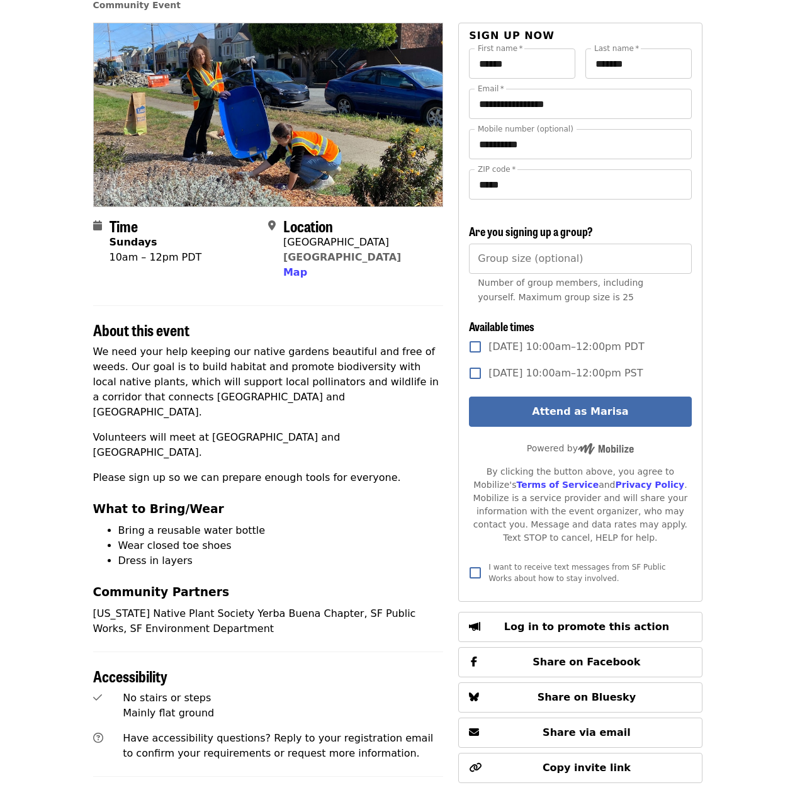
scroll to position [0, 0]
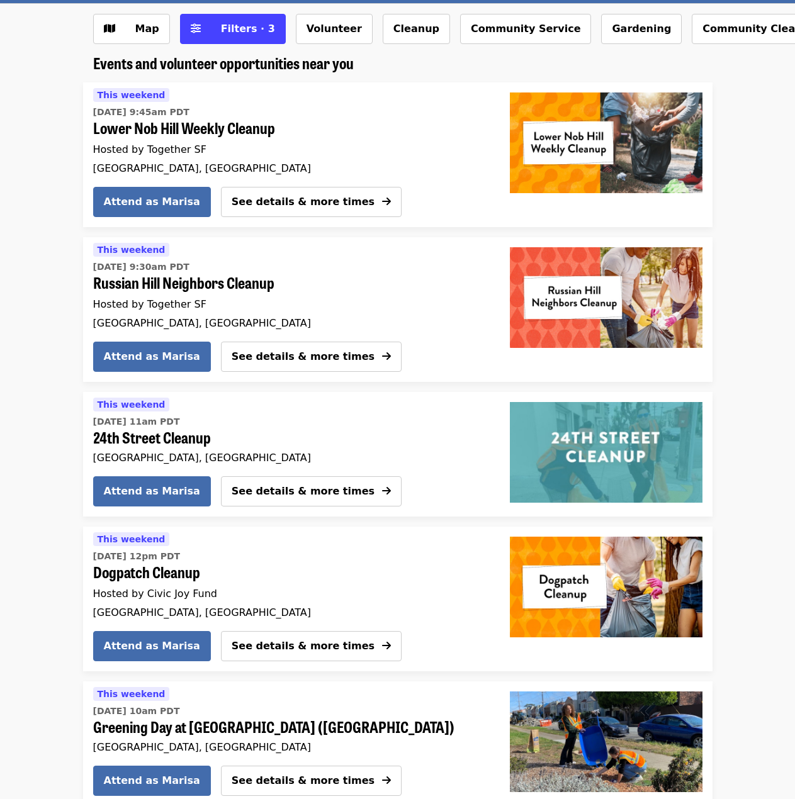
scroll to position [232, 0]
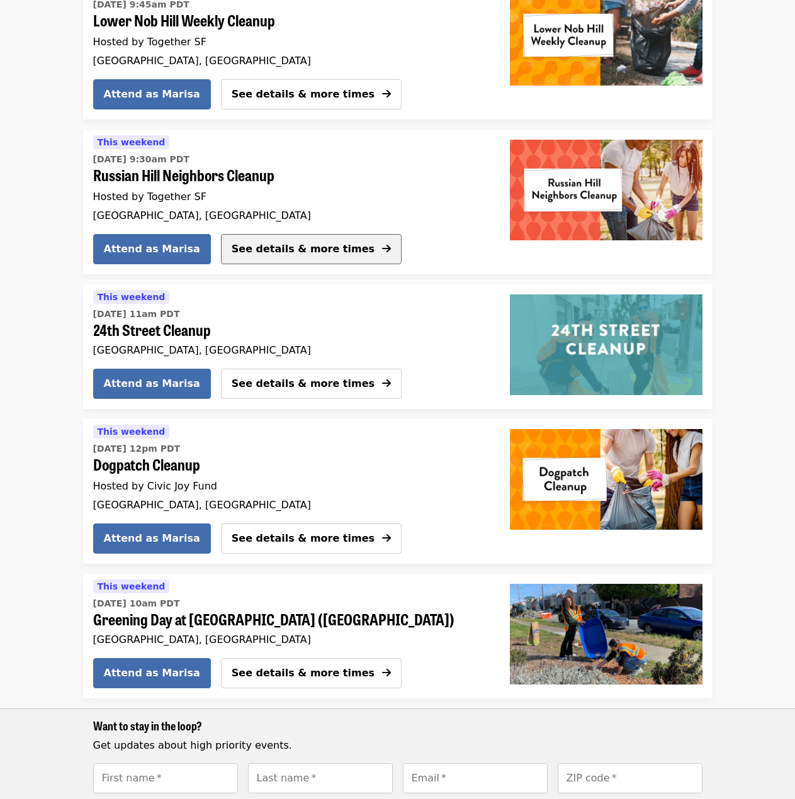
click at [308, 256] on span "See details & more times" at bounding box center [303, 249] width 143 height 15
